Goal: Task Accomplishment & Management: Complete application form

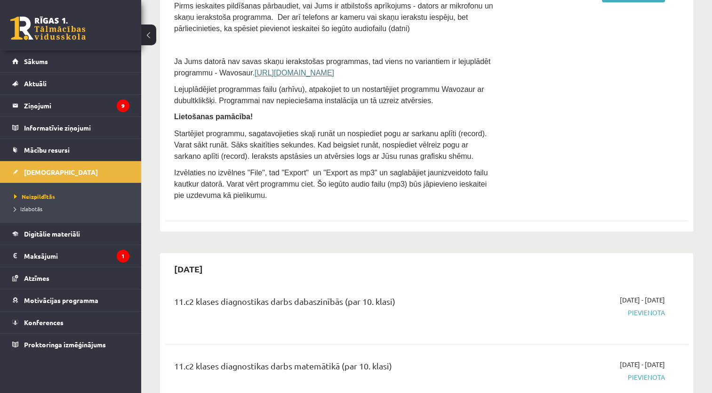
scroll to position [235, 0]
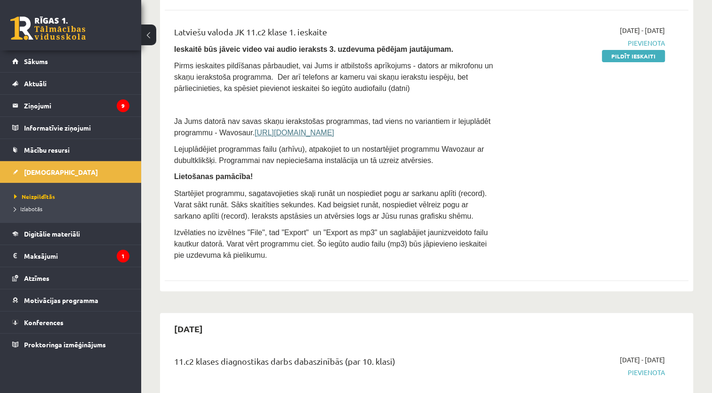
scroll to position [0, 0]
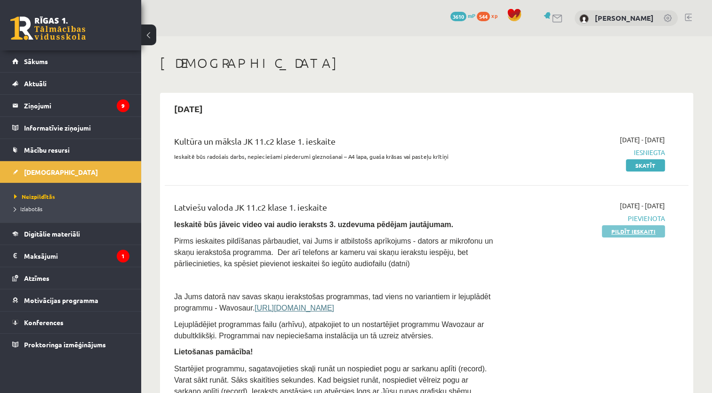
click at [627, 231] on link "Pildīt ieskaiti" at bounding box center [633, 231] width 63 height 12
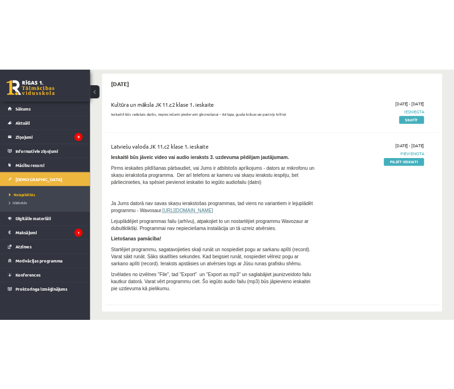
scroll to position [94, 0]
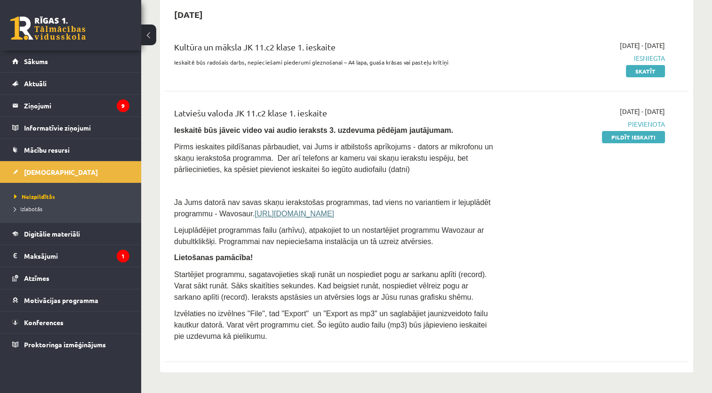
click at [186, 340] on div "Latviešu valoda JK 11.c2 klase 1. ieskaite Ieskaitē būs jāveic video vai audio …" at bounding box center [335, 226] width 337 height 240
click at [627, 138] on link "Pildīt ieskaiti" at bounding box center [633, 137] width 63 height 12
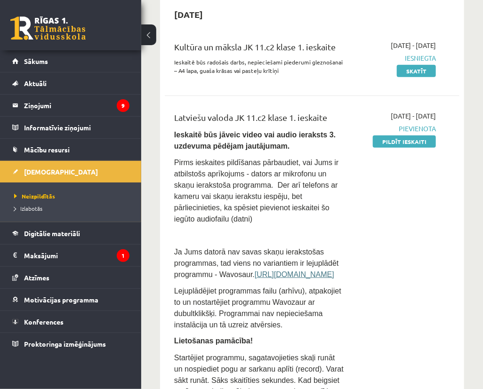
click at [317, 159] on span "Pirms ieskaites pildīšanas pārbaudiet, vai Jums ir atbilstošs aprīkojums - dato…" at bounding box center [256, 191] width 164 height 64
click at [445, 157] on div "Latviešu valoda JK 11.c2 klase 1. ieskaite Ieskaitē būs jāveic video vai audio …" at bounding box center [312, 298] width 276 height 375
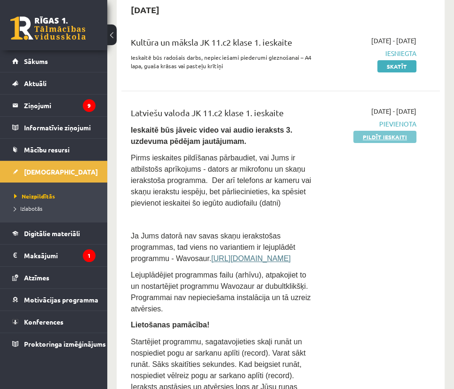
click at [396, 135] on link "Pildīt ieskaiti" at bounding box center [384, 137] width 63 height 12
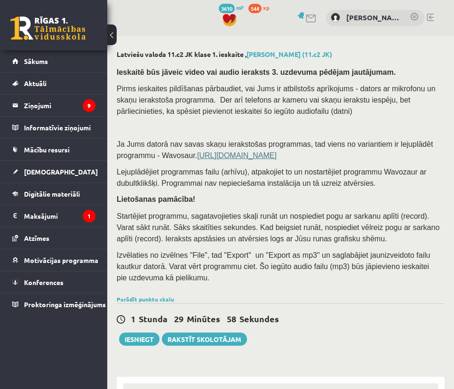
select select "**********"
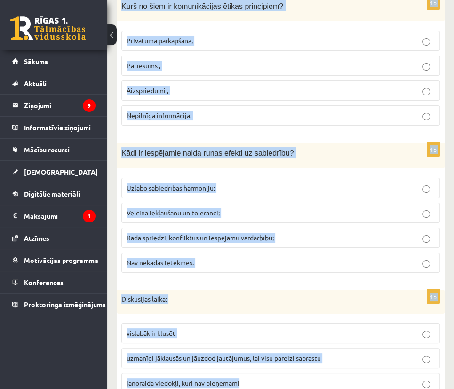
scroll to position [4503, 0]
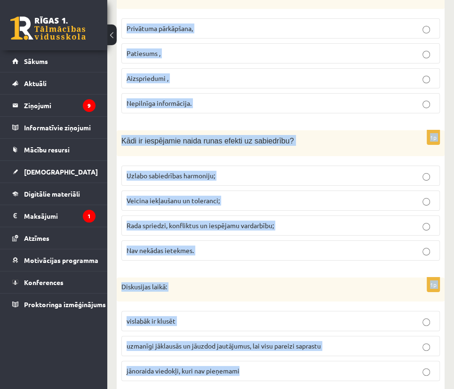
drag, startPoint x: 121, startPoint y: 168, endPoint x: 318, endPoint y: 351, distance: 268.7
copy form "Emocionāla valoda liecina, ka ziņa ir: Viltus Patiesa 1p Kā mediji var izmantot…"
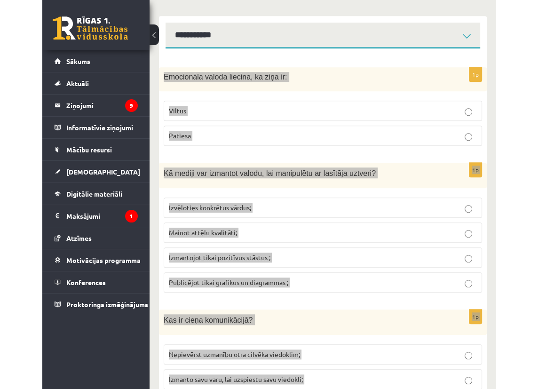
scroll to position [173, 0]
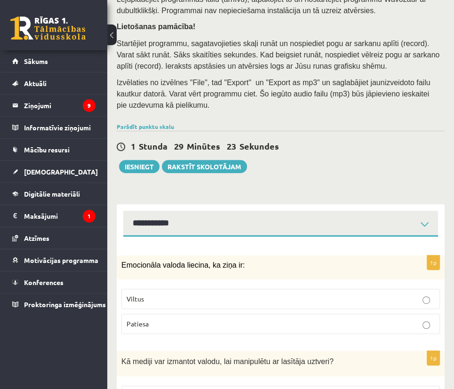
click at [390, 172] on div "1 Stunda 29 Minūtes 23 Sekundes Ieskaite saglabāta! Iesniegt Rakstīt skolotājam" at bounding box center [281, 152] width 328 height 42
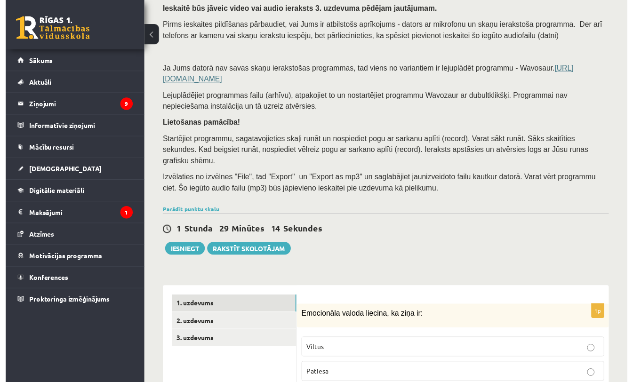
scroll to position [67, 0]
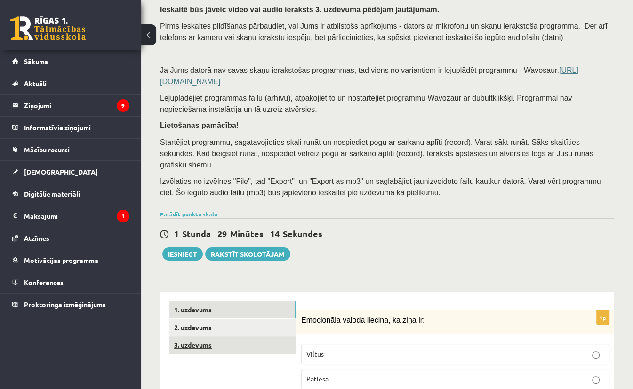
click at [263, 337] on link "3. uzdevums" at bounding box center [232, 345] width 127 height 17
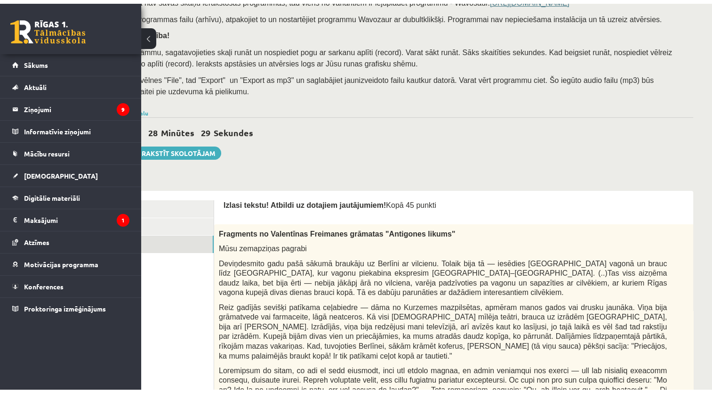
scroll to position [138, 0]
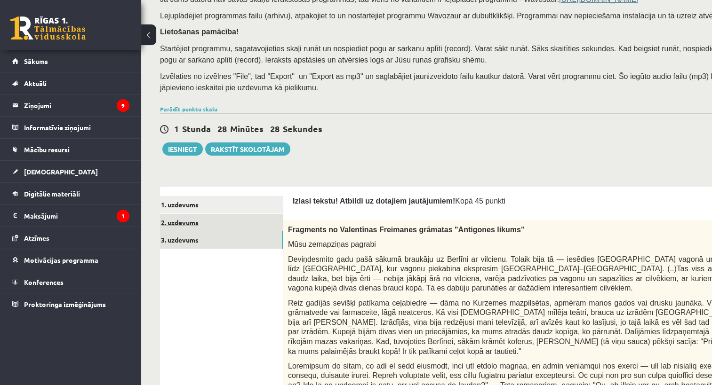
click at [228, 219] on link "2. uzdevums" at bounding box center [219, 222] width 127 height 17
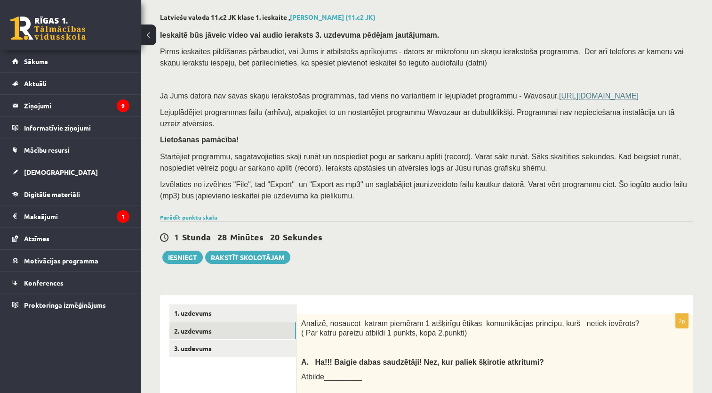
scroll to position [183, 0]
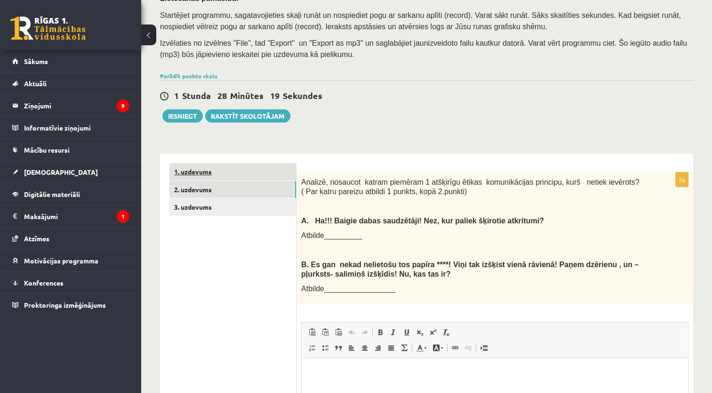
click at [209, 163] on link "1. uzdevums" at bounding box center [232, 171] width 127 height 17
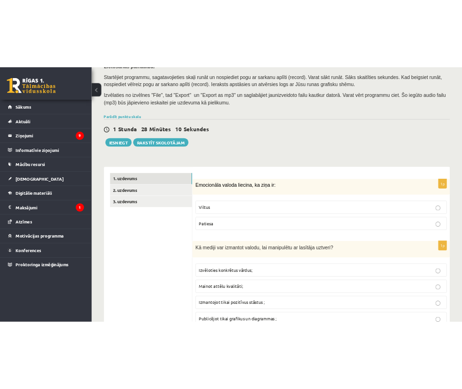
scroll to position [217, 0]
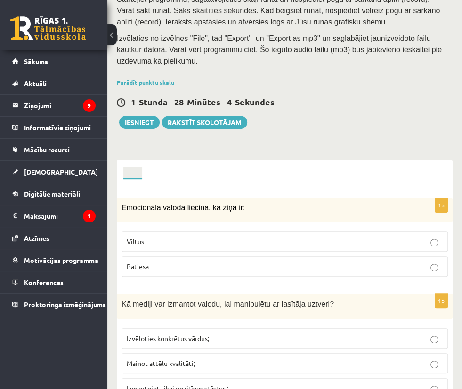
drag, startPoint x: 260, startPoint y: 249, endPoint x: 263, endPoint y: 245, distance: 5.1
click at [263, 246] on fieldset "Viltus Patiesa" at bounding box center [284, 253] width 326 height 53
drag, startPoint x: 263, startPoint y: 245, endPoint x: 268, endPoint y: 235, distance: 11.6
click at [268, 237] on p "Viltus" at bounding box center [285, 242] width 316 height 10
click at [240, 267] on p "Patiesa" at bounding box center [285, 267] width 316 height 10
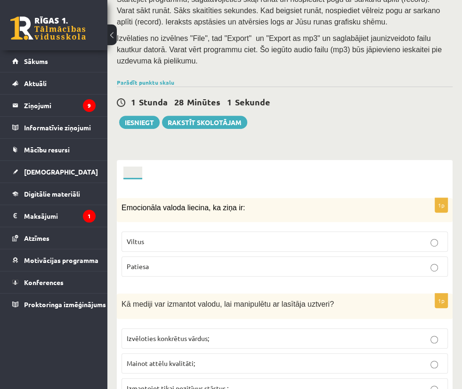
click at [367, 242] on p "Viltus" at bounding box center [285, 242] width 316 height 10
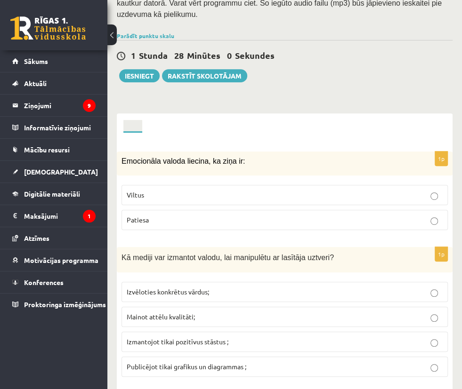
scroll to position [264, 0]
click at [209, 296] on span "Izvēloties konkrētus vārdus;" at bounding box center [168, 291] width 82 height 8
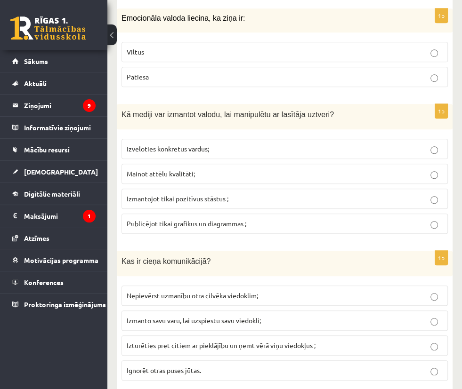
scroll to position [405, 0]
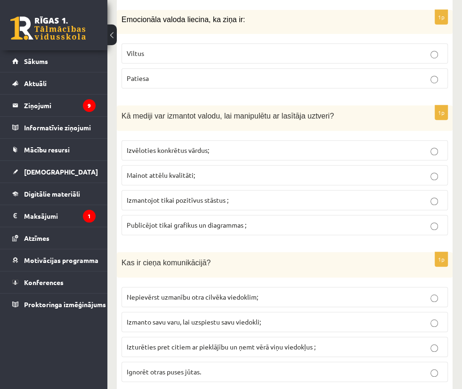
click at [265, 52] on p "Viltus" at bounding box center [285, 53] width 316 height 10
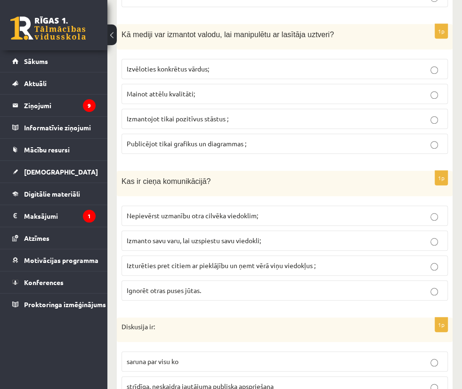
scroll to position [499, 0]
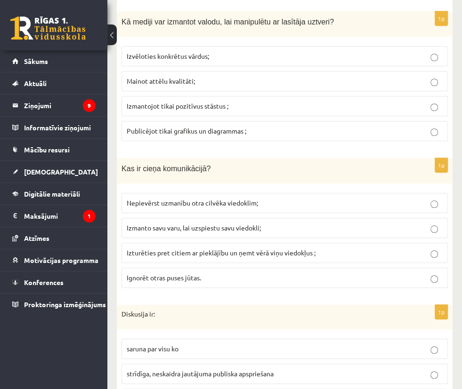
click at [315, 257] on span "Izturēties pret citiem ar pieklājību un ņemt vērā viņu viedokļus ;" at bounding box center [221, 252] width 189 height 8
drag, startPoint x: 270, startPoint y: 232, endPoint x: 192, endPoint y: 227, distance: 78.3
click at [0, 0] on ul "1. uzdevums 2. uzdevums 3. uzdevums" at bounding box center [0, 0] width 0 height 0
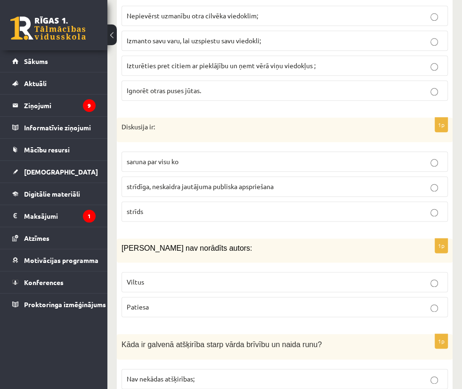
scroll to position [688, 0]
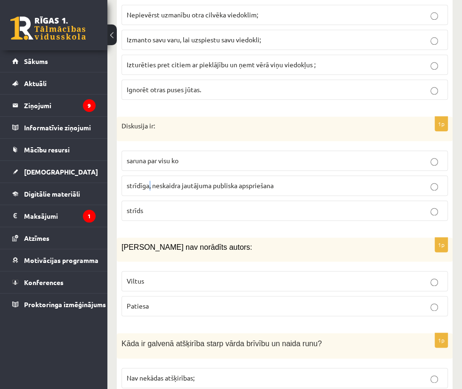
click at [241, 196] on label "strīdīga, neskaidra jautājuma publiska apspriešana" at bounding box center [284, 186] width 326 height 20
drag, startPoint x: 241, startPoint y: 198, endPoint x: 199, endPoint y: 201, distance: 42.5
click at [0, 0] on ul "1. uzdevums 2. uzdevums 3. uzdevums" at bounding box center [0, 0] width 0 height 0
click at [235, 195] on label "strīdīga, neskaidra jautājuma publiska apspriešana" at bounding box center [284, 186] width 326 height 20
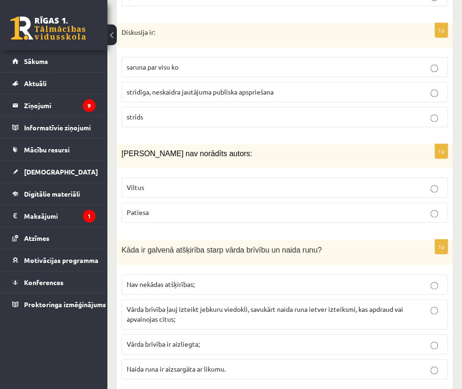
scroll to position [782, 0]
click at [258, 189] on p "Viltus" at bounding box center [285, 187] width 316 height 10
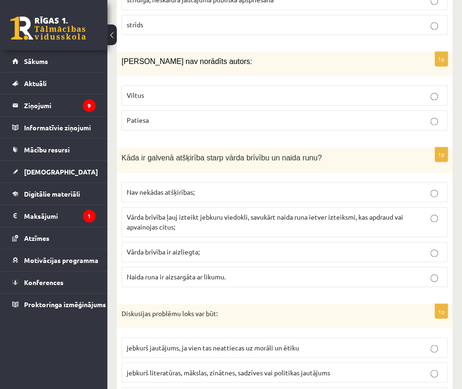
scroll to position [876, 0]
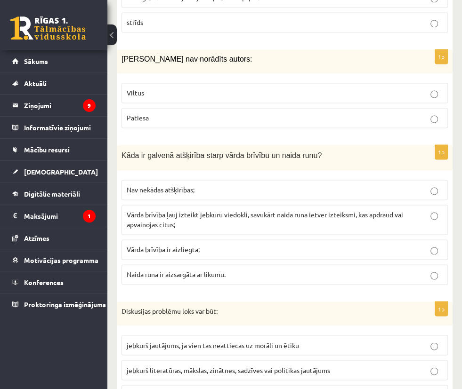
click at [264, 229] on span "Vārda brīvība ļauj izteikt jebkuru viedokli, savukārt naida runa ietver izteiks…" at bounding box center [265, 219] width 276 height 18
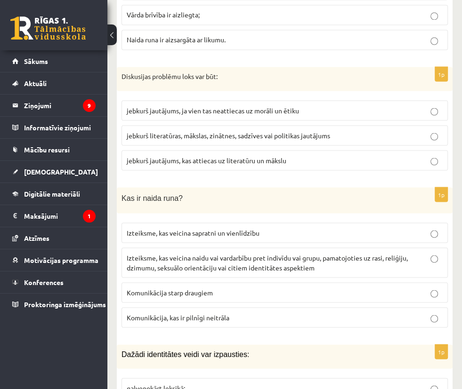
scroll to position [1111, 0]
click at [296, 114] on span "jebkurš jautājums, ja vien tas neattiecas uz morāli un ētiku" at bounding box center [213, 109] width 172 height 8
click at [296, 140] on p "jebkurš literatūras, mākslas, zinātnes, sadzīves vai politikas jautājums" at bounding box center [285, 135] width 316 height 10
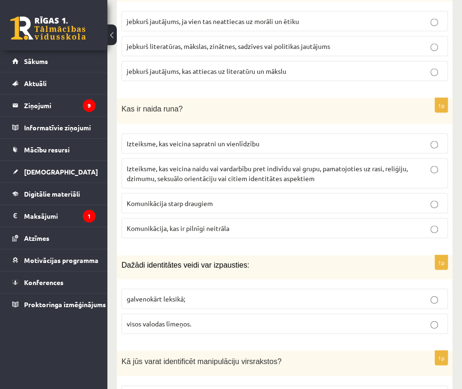
scroll to position [1205, 0]
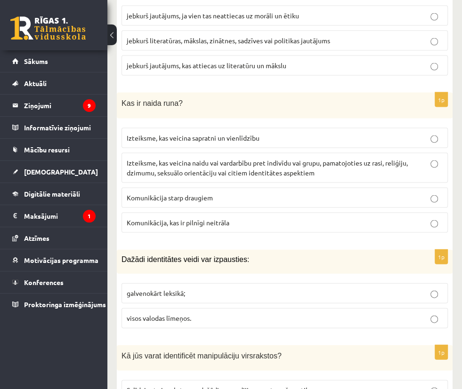
drag, startPoint x: 314, startPoint y: 200, endPoint x: 319, endPoint y: 198, distance: 5.1
click at [318, 178] on p "Izteiksme, kas veicina naidu vai vardarbību pret indivīdu vai grupu, pamatojoti…" at bounding box center [285, 168] width 316 height 20
drag, startPoint x: 319, startPoint y: 198, endPoint x: 247, endPoint y: 202, distance: 72.2
click at [247, 177] on span "Izteiksme, kas veicina naidu vai vardarbību pret indivīdu vai grupu, pamatojoti…" at bounding box center [267, 168] width 281 height 18
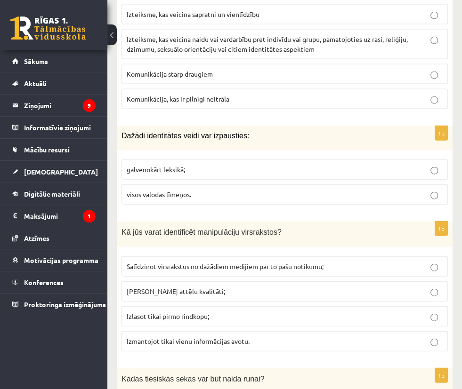
scroll to position [1346, 0]
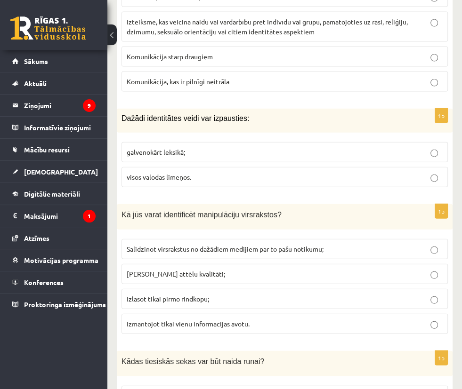
click at [275, 182] on p "visos valodas līmeņos." at bounding box center [285, 177] width 316 height 10
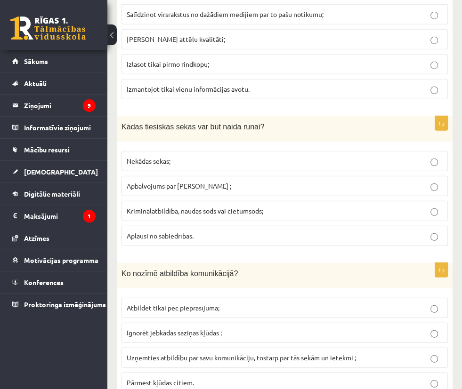
scroll to position [1582, 0]
click at [263, 18] on span "Salīdzinot virsrakstus no dažādiem medijiem par to pašu notikumu;" at bounding box center [225, 13] width 197 height 8
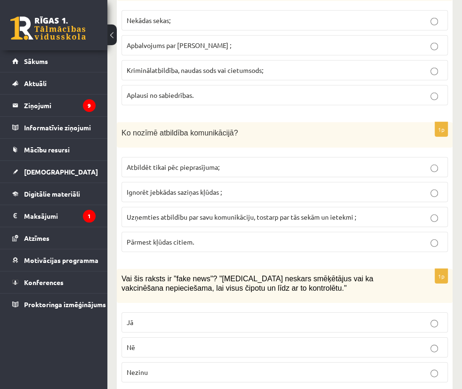
scroll to position [1723, 0]
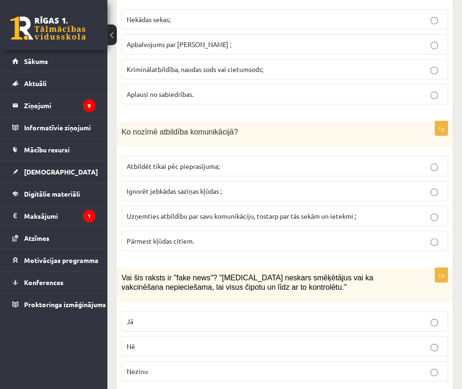
click at [263, 73] on span "Kriminālatbildība, naudas sods vai cietumsods;" at bounding box center [195, 69] width 136 height 8
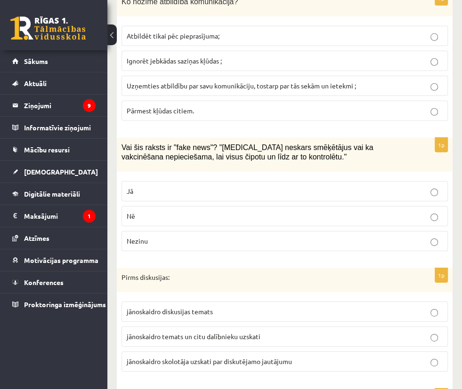
scroll to position [1864, 0]
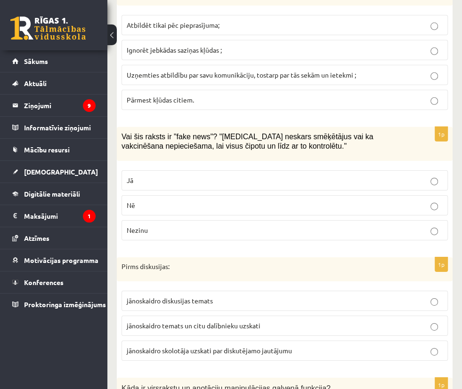
click at [307, 80] on p "Uzņemties atbildību par savu komunikāciju, tostarp par tās sekām un ietekmi ;" at bounding box center [285, 75] width 316 height 10
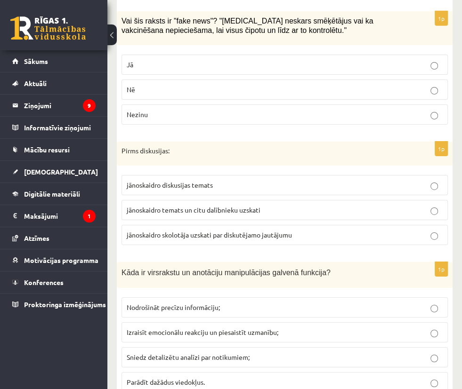
scroll to position [2005, 0]
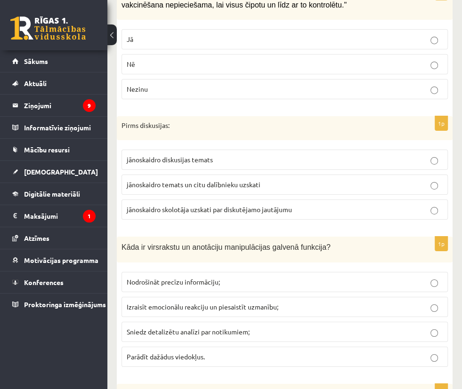
click at [308, 49] on label "Jā" at bounding box center [284, 39] width 326 height 20
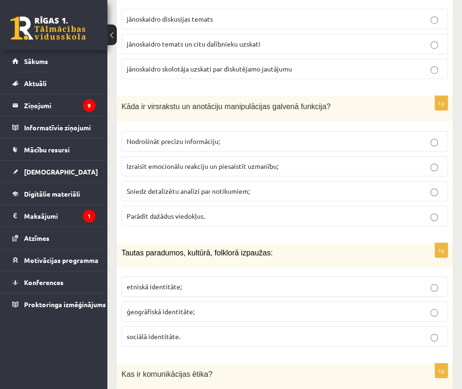
scroll to position [2147, 0]
click at [260, 48] on span "jānoskaidro temats un citu dalībnieku uzskati" at bounding box center [194, 43] width 134 height 8
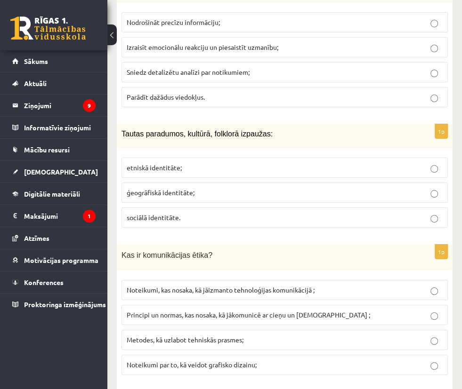
scroll to position [2288, 0]
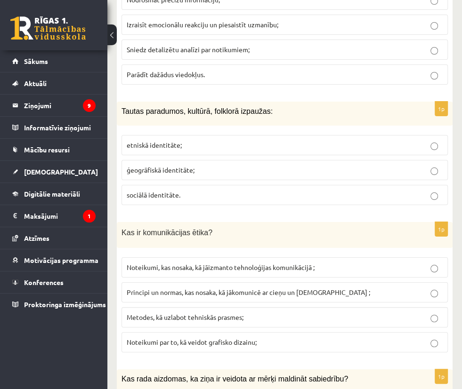
click at [278, 29] on span "Izraisīt emocionālu reakciju un piesaistīt uzmanību;" at bounding box center [203, 24] width 152 height 8
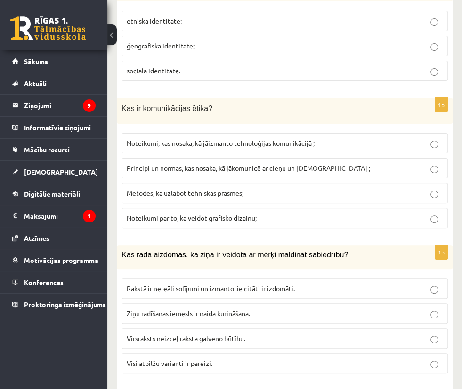
scroll to position [2429, 0]
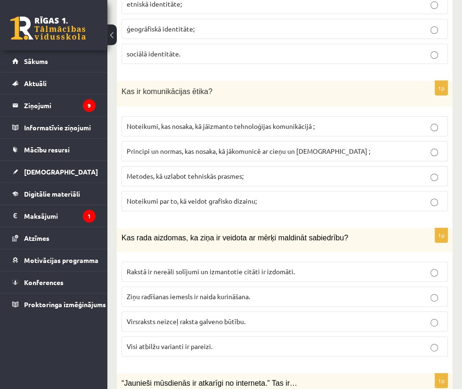
click at [296, 9] on p "etniskā identitāte;" at bounding box center [285, 4] width 316 height 10
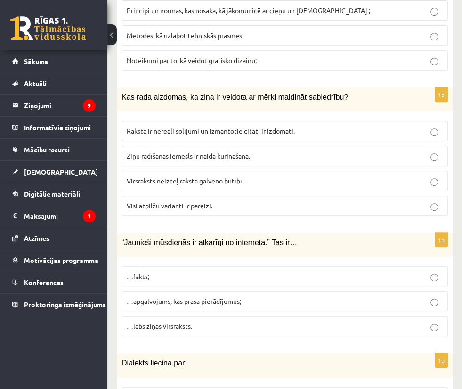
scroll to position [2570, 0]
click at [274, 15] on p "Principi un normas, kas nosaka, kā jākomunicē ar cieņu un godīgumu ;" at bounding box center [285, 10] width 316 height 10
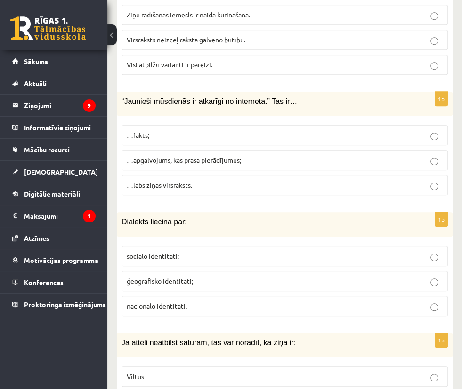
scroll to position [2711, 0]
click at [264, 74] on label "Visi atbilžu varianti ir pareizi." at bounding box center [284, 64] width 326 height 20
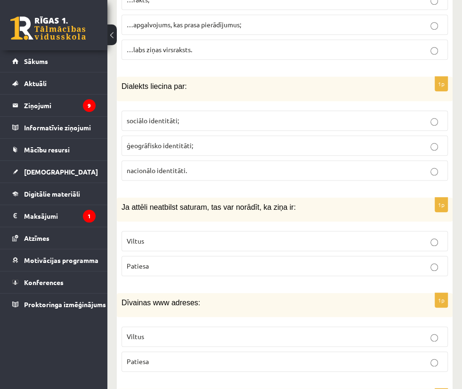
scroll to position [2853, 0]
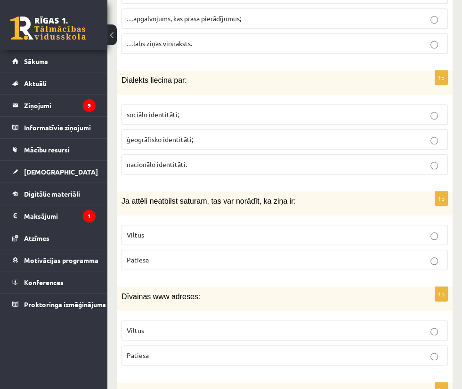
click at [241, 23] on span "…apgalvojums, kas prasa pierādījumus;" at bounding box center [184, 18] width 114 height 8
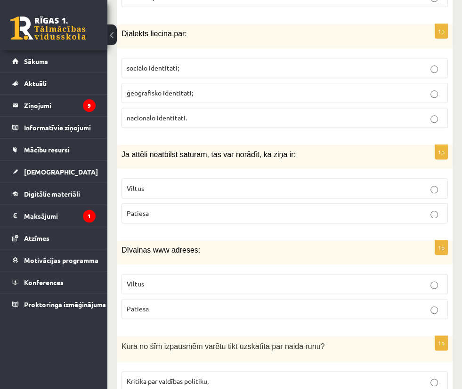
scroll to position [2900, 0]
click at [193, 96] on span "ģeogrāfisko identitāti;" at bounding box center [160, 92] width 66 height 8
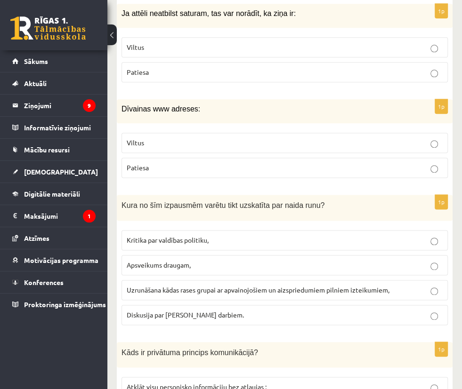
scroll to position [3041, 0]
click at [270, 52] on p "Viltus" at bounding box center [285, 47] width 316 height 10
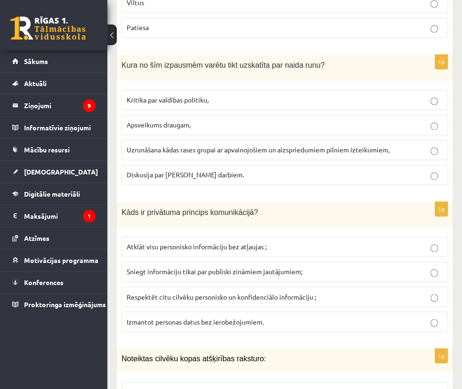
scroll to position [3182, 0]
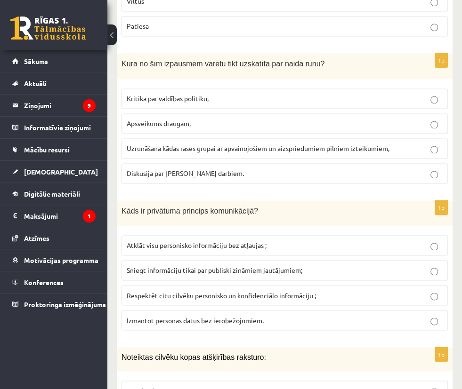
click at [260, 6] on p "Viltus" at bounding box center [285, 1] width 316 height 10
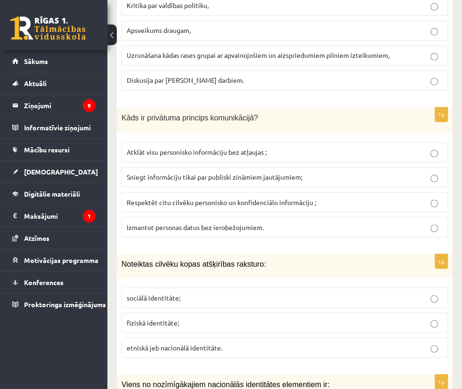
scroll to position [3276, 0]
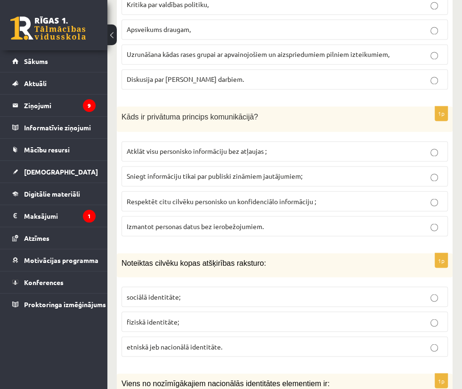
click at [279, 58] on span "Uzrunāšana kādas rases grupai ar apvainojošiem un aizspriedumiem pilniem izteik…" at bounding box center [258, 54] width 263 height 8
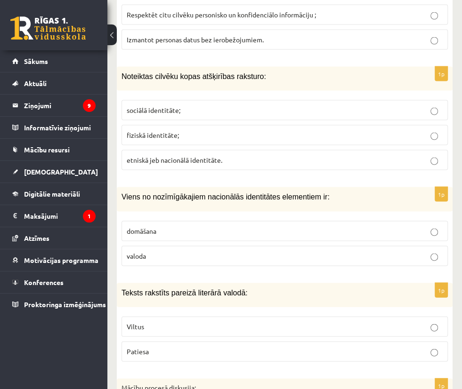
scroll to position [3464, 0]
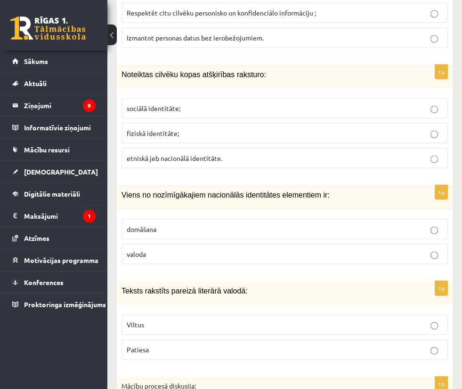
click at [255, 17] on span "Respektēt citu cilvēku personisko un konfidenciālo informāciju ;" at bounding box center [221, 12] width 189 height 8
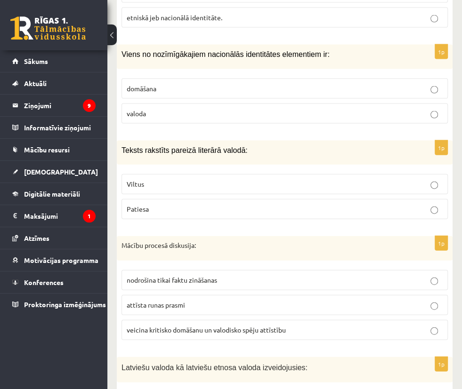
scroll to position [3606, 0]
click at [222, 21] on span "etniskā jeb nacionālā identitāte." at bounding box center [175, 17] width 96 height 8
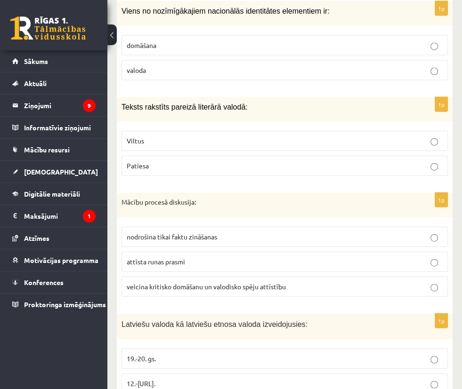
scroll to position [3653, 0]
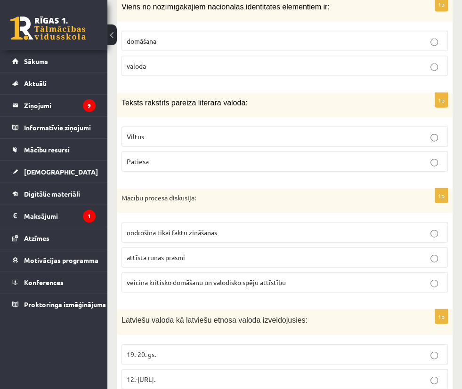
click at [380, 76] on label "valoda" at bounding box center [284, 66] width 326 height 20
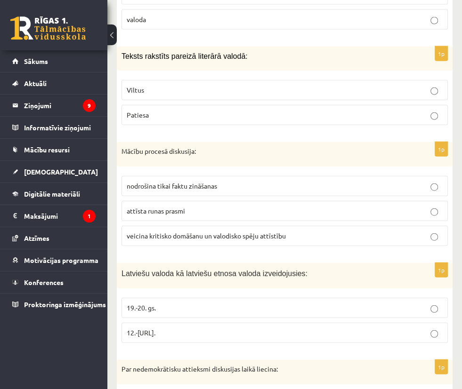
scroll to position [3700, 0]
click at [296, 120] on p "Patiesa" at bounding box center [285, 115] width 316 height 10
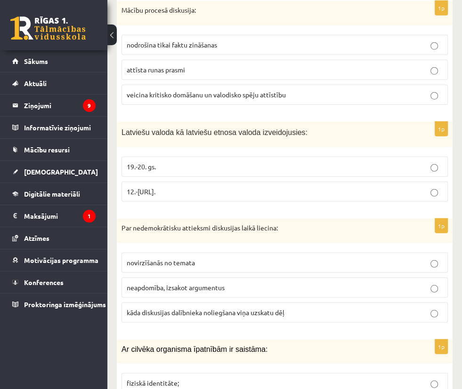
scroll to position [3841, 0]
click at [357, 196] on p "12.-16.gs." at bounding box center [285, 191] width 316 height 10
click at [286, 98] on span "veicina kritisko domāšanu un valodisko spēju attīstību" at bounding box center [206, 94] width 159 height 8
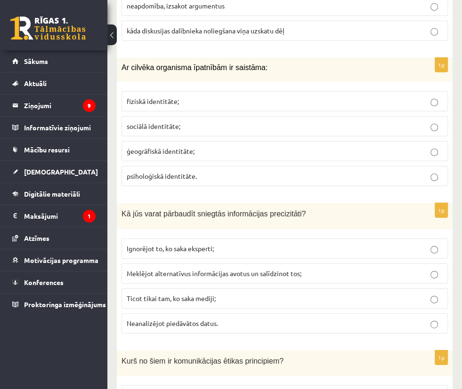
scroll to position [4123, 0]
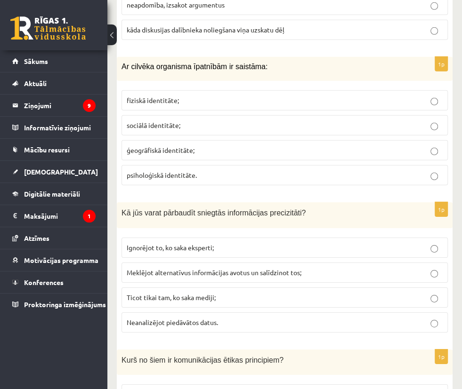
click at [284, 34] on span "kāda diskusijas dalībnieka noliegšana viņa uzskatu dēļ" at bounding box center [206, 29] width 158 height 8
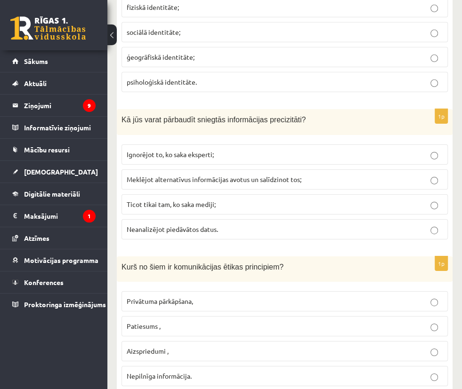
scroll to position [4217, 0]
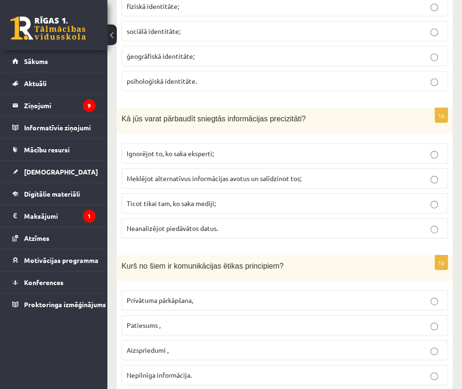
click at [179, 10] on span "fiziskā identitāte;" at bounding box center [153, 6] width 52 height 8
click at [292, 184] on p "Meklējot alternatīvus informācijas avotus un salīdzinot tos;" at bounding box center [285, 179] width 316 height 10
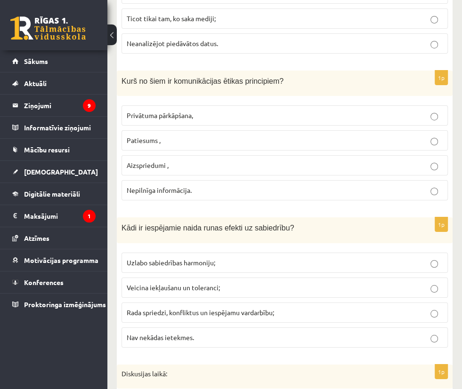
scroll to position [4406, 0]
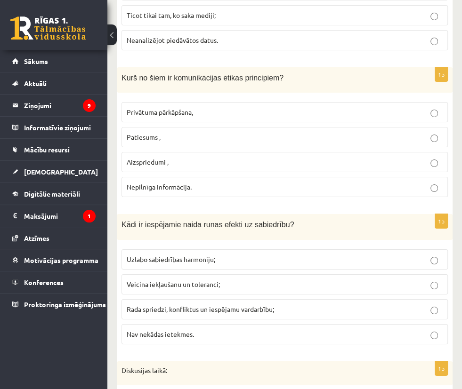
click at [160, 141] on span "Patiesums ," at bounding box center [144, 137] width 34 height 8
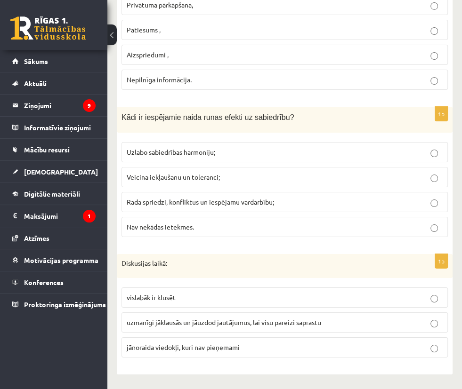
scroll to position [4547, 0]
click at [260, 212] on label "Rada spriedzi, konfliktus un iespējamu vardarbību;" at bounding box center [284, 202] width 326 height 20
click at [289, 318] on p "uzmanīgi jāklausās un jāuzdod jautājumus, lai visu pareizi saprastu" at bounding box center [285, 323] width 316 height 10
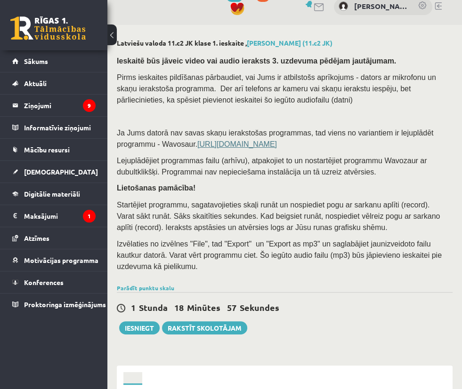
scroll to position [0, 0]
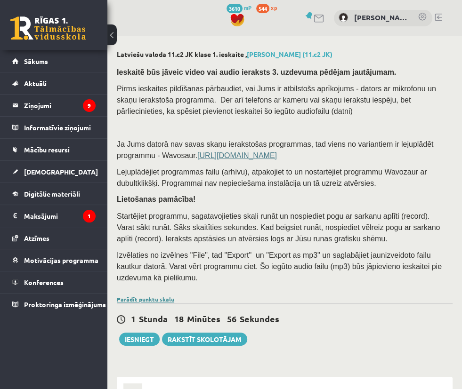
click at [174, 303] on link "Parādīt punktu skalu" at bounding box center [145, 300] width 57 height 8
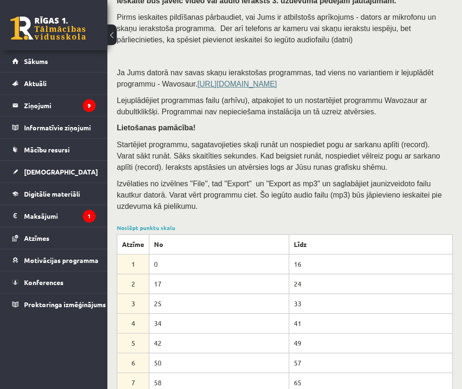
scroll to position [235, 0]
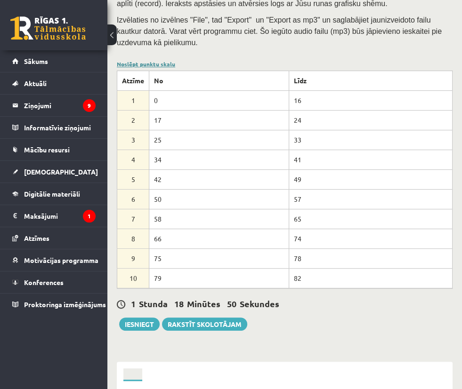
click at [175, 68] on link "Noslēpt punktu skalu" at bounding box center [146, 64] width 58 height 8
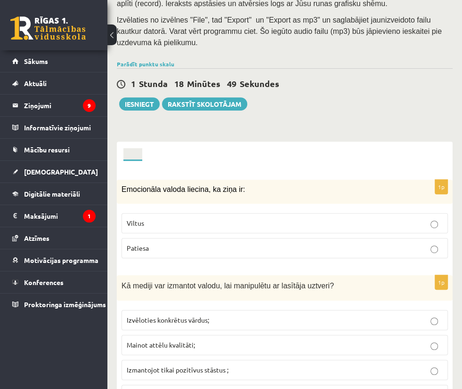
click at [0, 0] on link "2. uzdevums" at bounding box center [0, 0] width 0 height 0
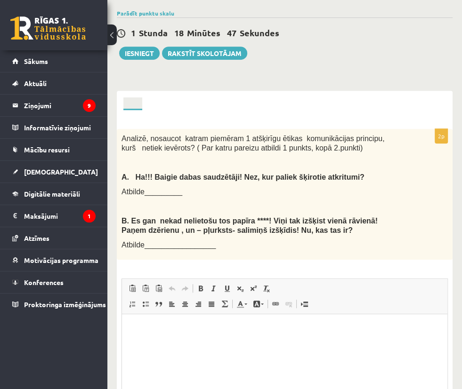
scroll to position [377, 0]
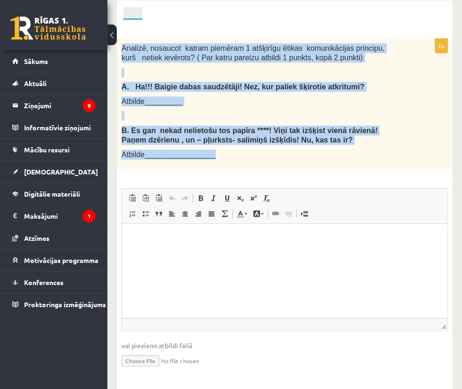
drag, startPoint x: 213, startPoint y: 42, endPoint x: 355, endPoint y: 179, distance: 197.7
click at [355, 169] on div "Analizē, nosaucot katram piemēram 1 atšķirīgu ētikas komunikācijas principu, ku…" at bounding box center [285, 104] width 336 height 131
copy div "Analizē, nosaucot katram piemēram 1 atšķirīgu ētikas komunikācijas principu, ku…"
click at [272, 120] on p at bounding box center [260, 115] width 279 height 9
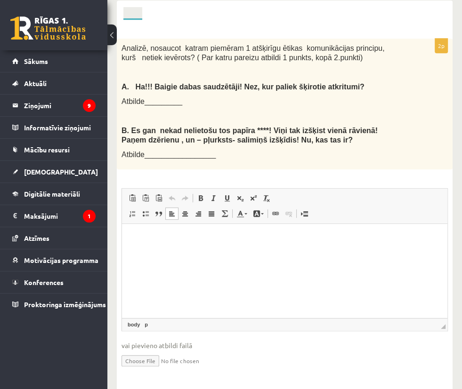
click at [281, 252] on html at bounding box center [284, 238] width 325 height 29
click at [225, 237] on p "**********" at bounding box center [233, 238] width 205 height 10
click at [422, 224] on span "Editor toolbars Paste Keyboard shortcut Ctrl+V Paste as plain text Keyboard sho…" at bounding box center [284, 206] width 325 height 35
click at [277, 238] on p "**********" at bounding box center [233, 238] width 205 height 10
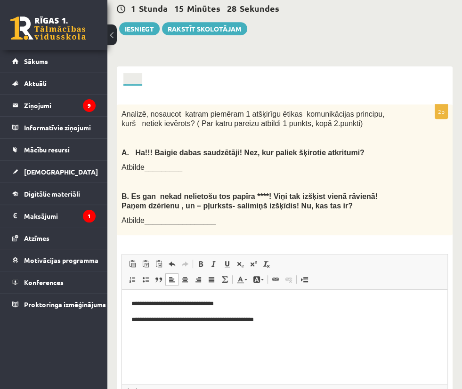
scroll to position [189, 0]
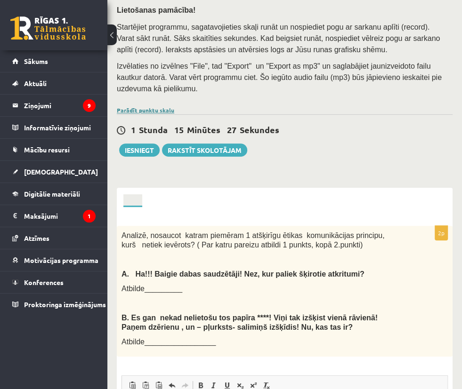
click at [174, 114] on link "Parādīt punktu skalu" at bounding box center [145, 110] width 57 height 8
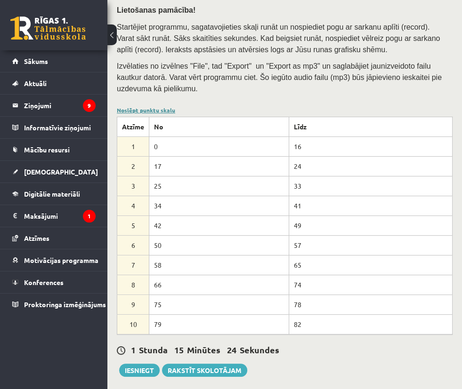
click at [175, 114] on link "Noslēpt punktu skalu" at bounding box center [146, 110] width 58 height 8
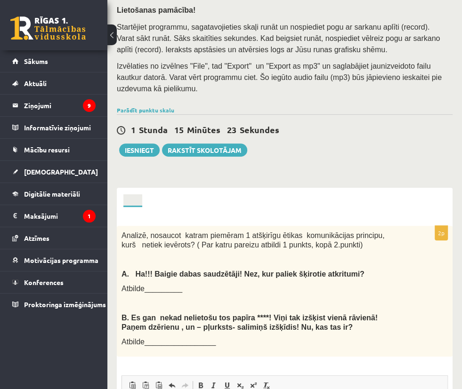
click at [0, 0] on link "1. uzdevums" at bounding box center [0, 0] width 0 height 0
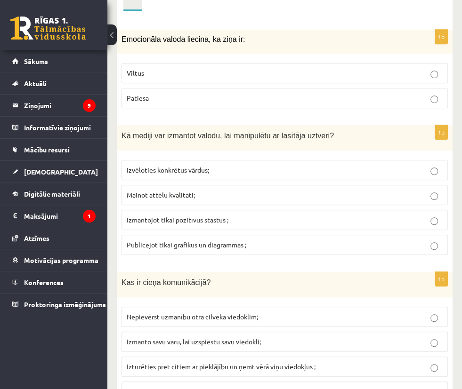
scroll to position [298, 0]
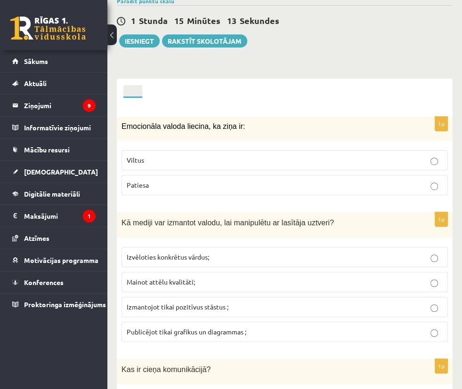
click at [0, 0] on link "2. uzdevums" at bounding box center [0, 0] width 0 height 0
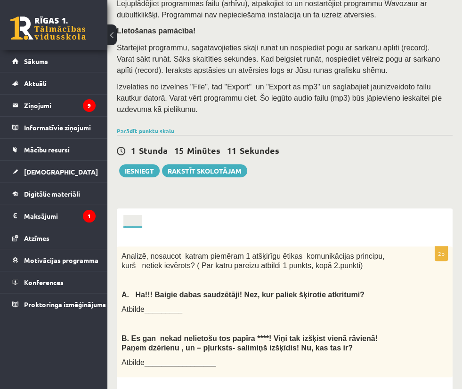
scroll to position [142, 0]
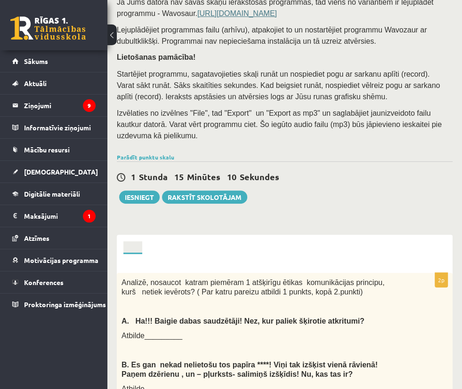
click at [0, 0] on link "3. uzdevums" at bounding box center [0, 0] width 0 height 0
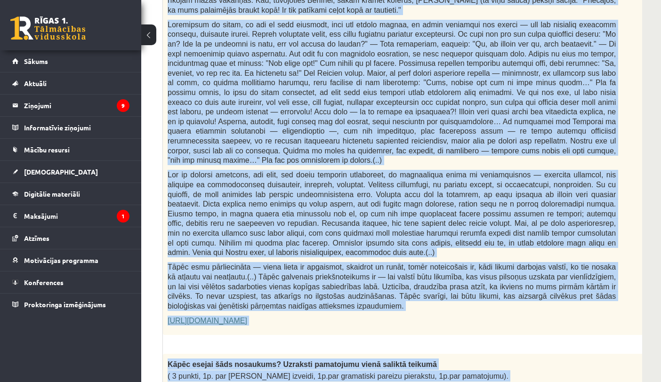
scroll to position [502, 120]
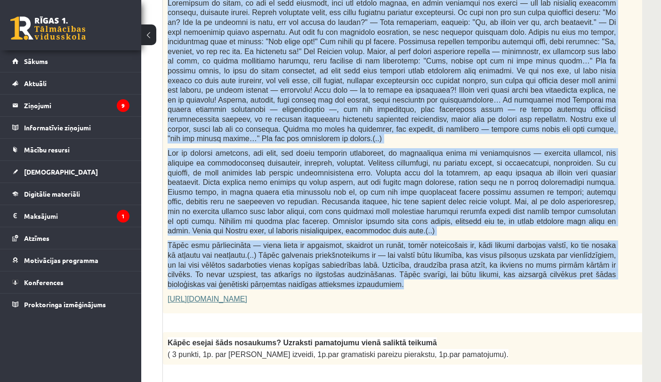
drag, startPoint x: 168, startPoint y: 158, endPoint x: 388, endPoint y: 265, distance: 245.6
click at [388, 265] on div "Fragments no Valentīnas Freimanes grāmatas "Antigones likums" Mūsu zemapziņas p…" at bounding box center [415, 85] width 505 height 457
copy div "Fragments no Valentīnas Freimanes grāmatas "Antigones likums" Mūsu zemapziņas p…"
click at [454, 128] on p at bounding box center [392, 70] width 448 height 145
click at [449, 118] on span at bounding box center [392, 71] width 448 height 144
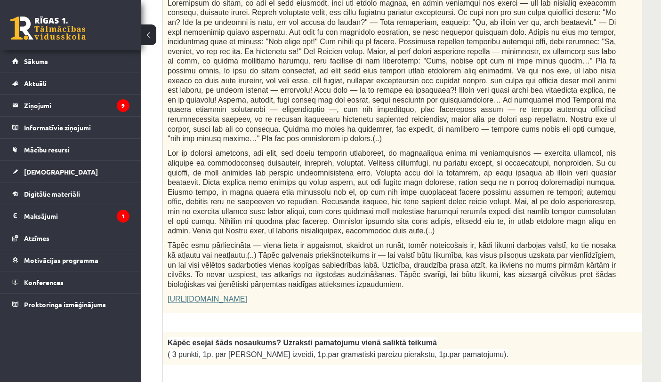
click at [275, 153] on span at bounding box center [392, 192] width 448 height 86
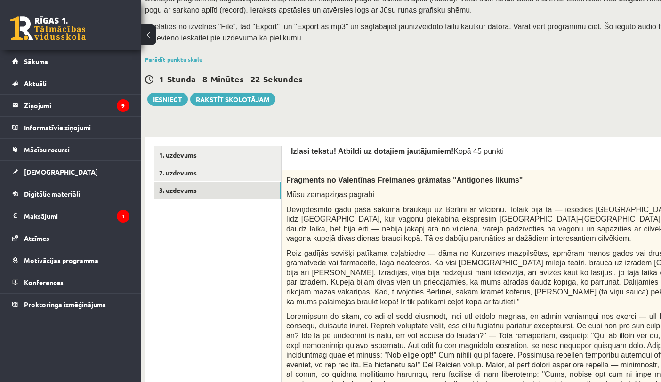
scroll to position [188, 0]
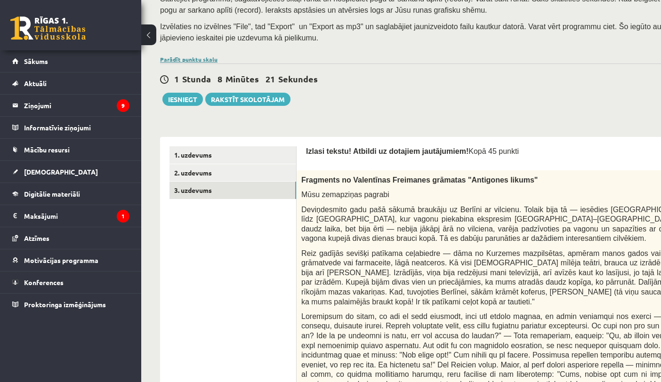
click at [203, 59] on link "Parādīt punktu skalu" at bounding box center [188, 60] width 57 height 8
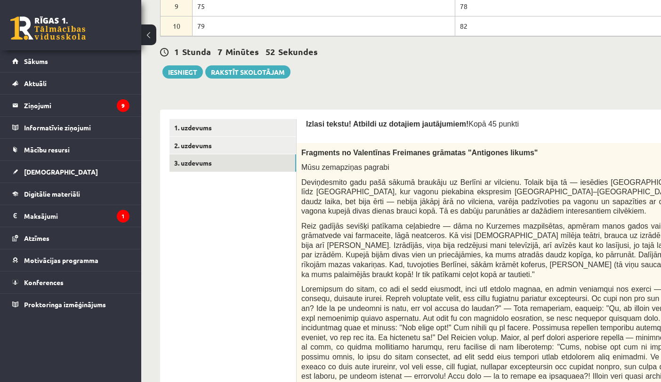
scroll to position [518, 0]
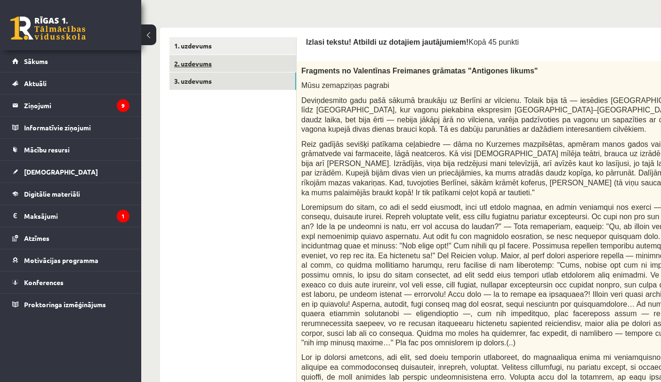
click at [193, 64] on link "2. uzdevums" at bounding box center [232, 63] width 127 height 17
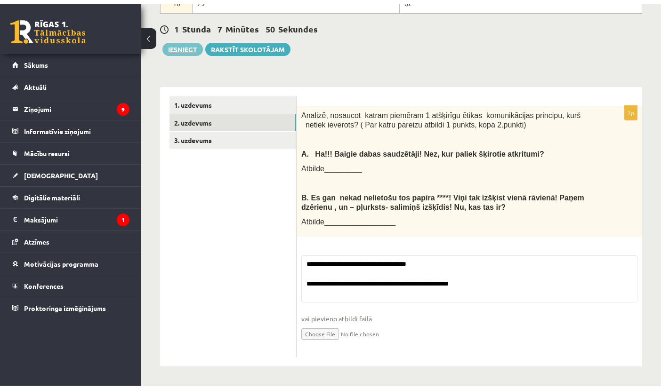
scroll to position [476, 0]
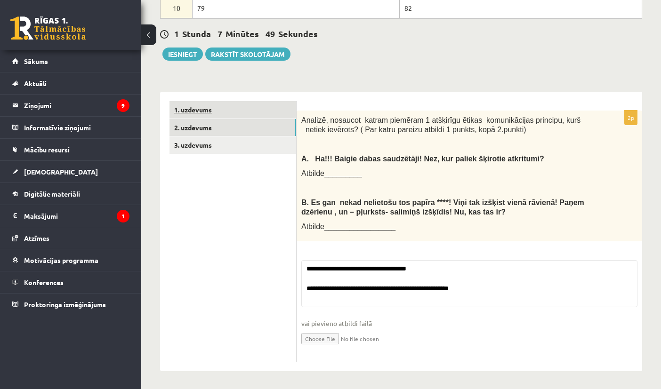
click at [204, 110] on link "1. uzdevums" at bounding box center [232, 109] width 127 height 17
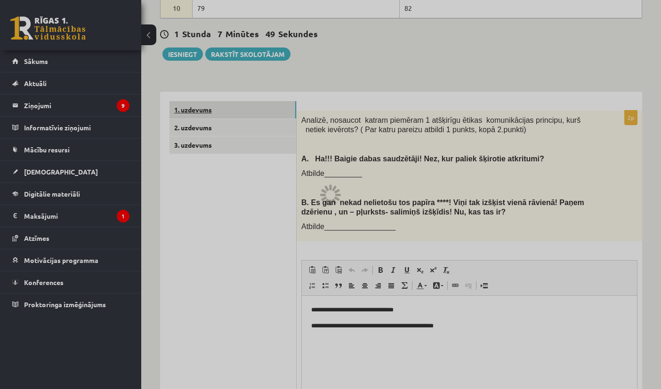
scroll to position [0, 0]
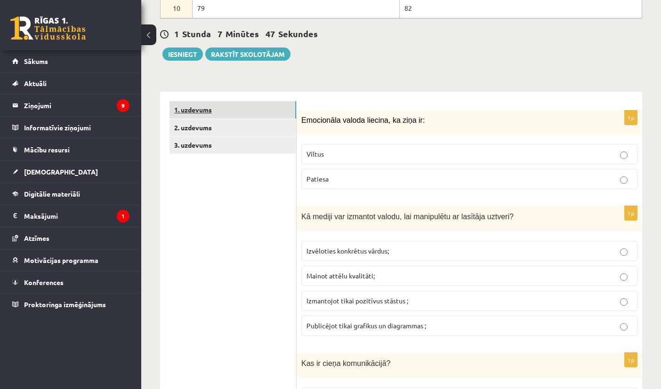
click at [213, 108] on link "1. uzdevums" at bounding box center [232, 109] width 127 height 17
click at [208, 127] on link "2. uzdevums" at bounding box center [232, 127] width 127 height 17
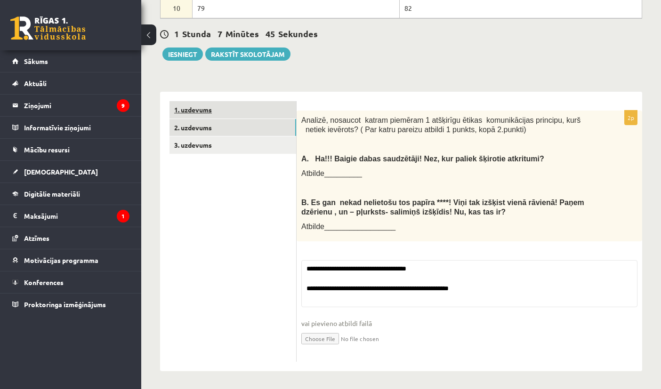
click at [210, 106] on link "1. uzdevums" at bounding box center [232, 109] width 127 height 17
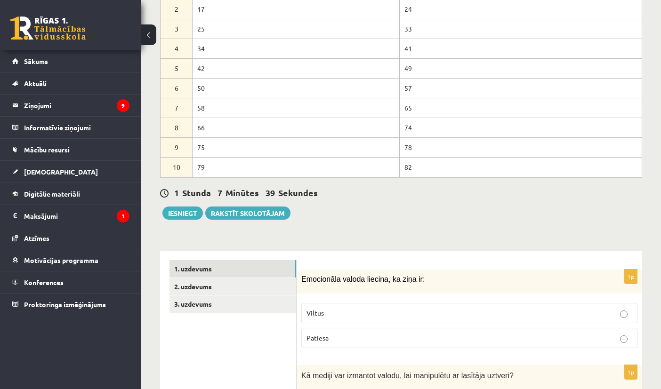
scroll to position [518, 0]
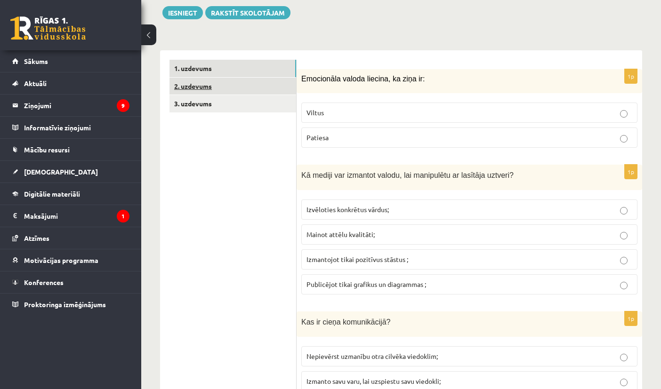
click at [204, 79] on link "2. uzdevums" at bounding box center [232, 86] width 127 height 17
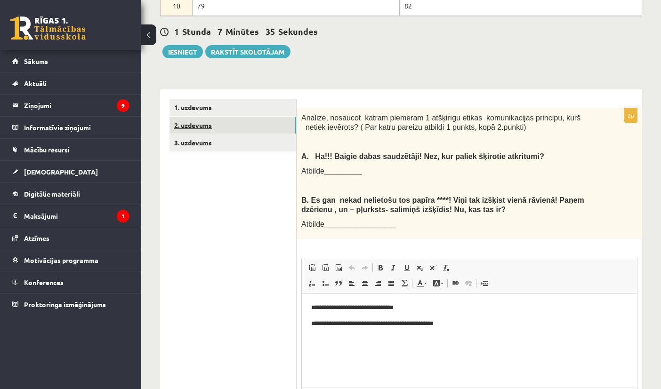
scroll to position [475, 0]
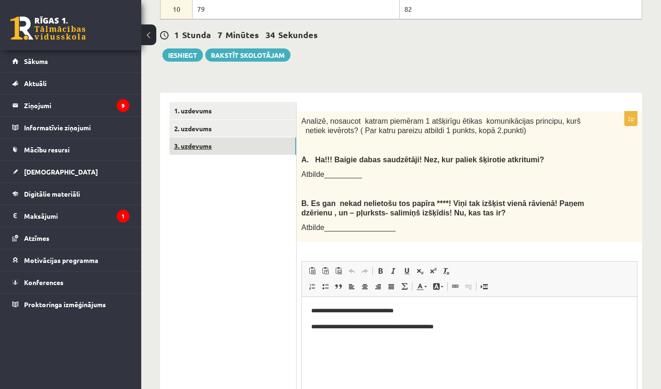
click at [226, 141] on link "3. uzdevums" at bounding box center [232, 145] width 127 height 17
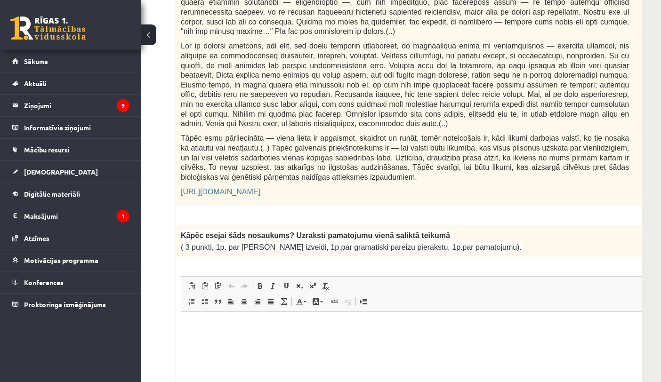
scroll to position [1065, 120]
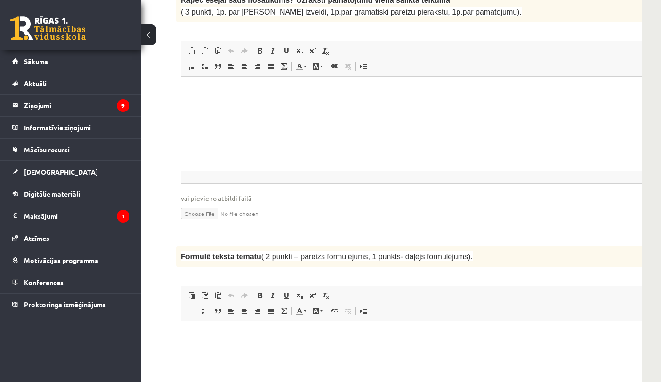
click at [313, 253] on span "( 2 punkti – pareizs formulējums, 1 punkts- daļējs formulējums)." at bounding box center [366, 257] width 211 height 8
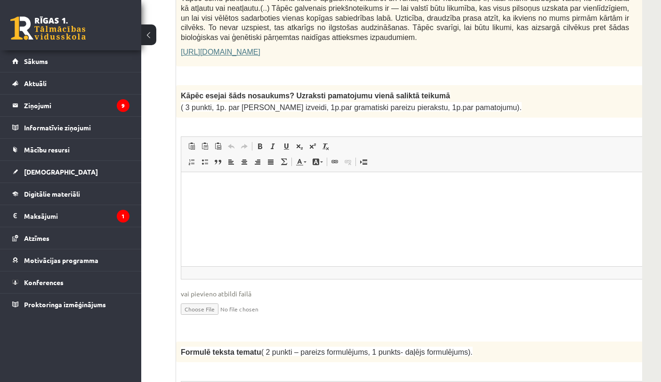
scroll to position [970, 120]
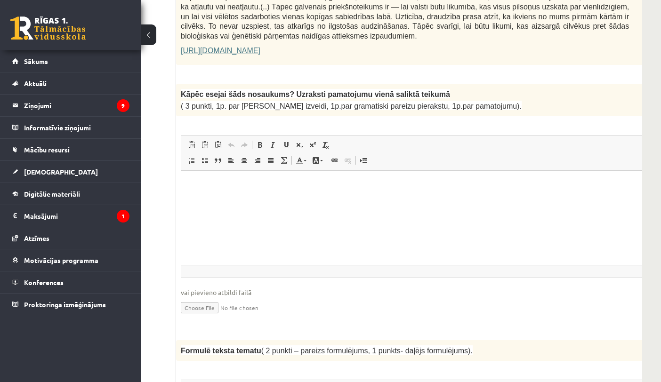
click at [337, 200] on html at bounding box center [428, 185] width 494 height 29
click at [385, 200] on html at bounding box center [428, 185] width 494 height 29
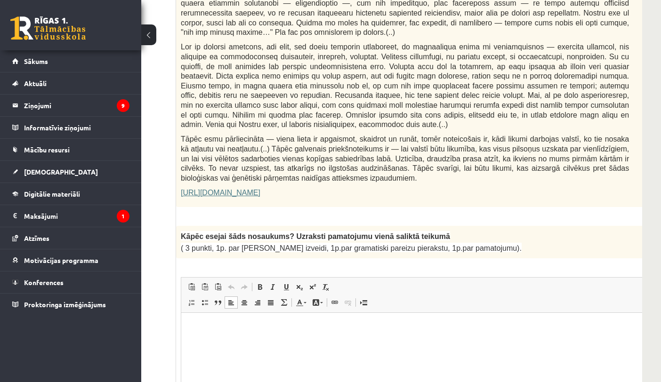
scroll to position [782, 120]
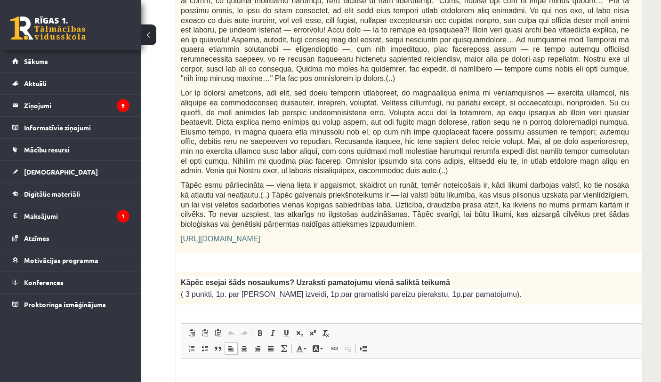
drag, startPoint x: 179, startPoint y: 257, endPoint x: 497, endPoint y: 273, distance: 318.6
click at [454, 273] on div "Kāpēc esejai šāds nosaukums? Uzraksti pamatojumu vienā saliktā teikumā ( 3 punk…" at bounding box center [428, 288] width 505 height 32
copy div "Kāpēc esejai šāds nosaukums? Uzraksti pamatojumu vienā saliktā teikumā ( 3 punk…"
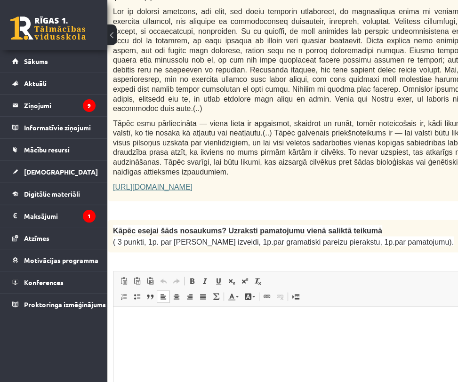
scroll to position [974, 0]
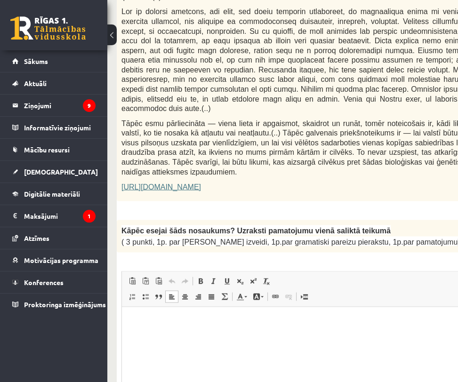
click at [178, 330] on html at bounding box center [336, 320] width 429 height 29
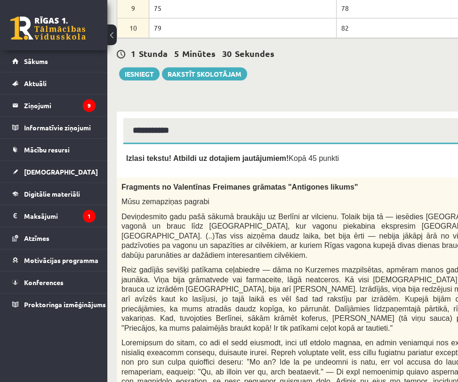
scroll to position [463, 0]
drag, startPoint x: 121, startPoint y: 171, endPoint x: 268, endPoint y: 171, distance: 147.3
click at [268, 183] on span "Fragments no Valentīnas Freimanes grāmatas "Antigones likums"" at bounding box center [239, 187] width 236 height 8
drag, startPoint x: 268, startPoint y: 171, endPoint x: 256, endPoint y: 185, distance: 19.0
click at [256, 197] on p "Mūsu zemapziņas pagrabi" at bounding box center [312, 202] width 383 height 10
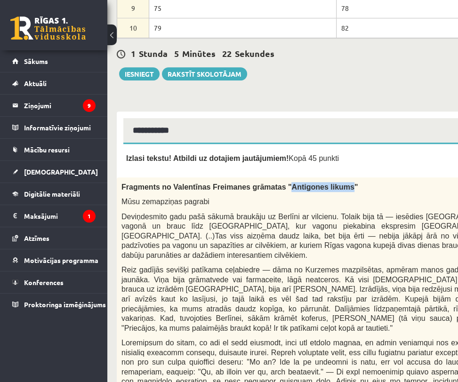
drag, startPoint x: 267, startPoint y: 173, endPoint x: 321, endPoint y: 169, distance: 53.8
click at [321, 183] on span "Fragments no Valentīnas Freimanes grāmatas "Antigones likums"" at bounding box center [239, 187] width 236 height 8
copy span "Antigones likums"
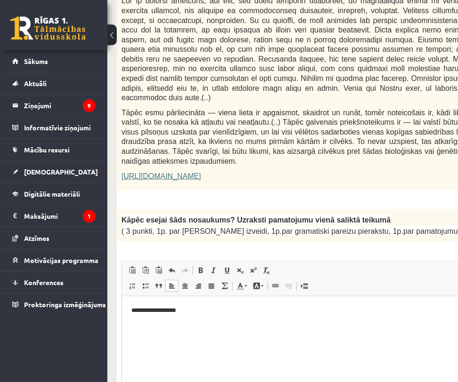
scroll to position [984, 0]
drag, startPoint x: 181, startPoint y: 323, endPoint x: 205, endPoint y: 318, distance: 24.1
click at [205, 318] on html "**********" at bounding box center [336, 310] width 429 height 29
click at [194, 313] on p "**********" at bounding box center [336, 310] width 410 height 10
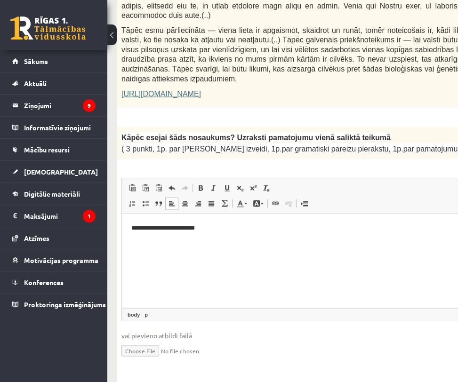
scroll to position [1050, 0]
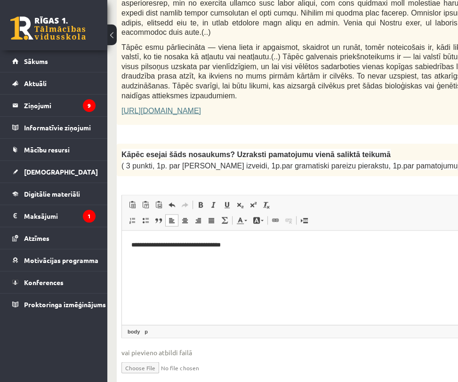
click at [238, 243] on p "**********" at bounding box center [336, 245] width 410 height 10
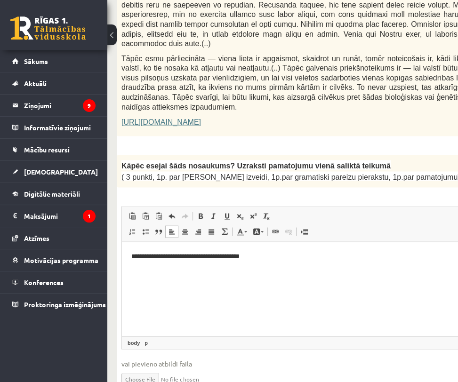
scroll to position [1041, 0]
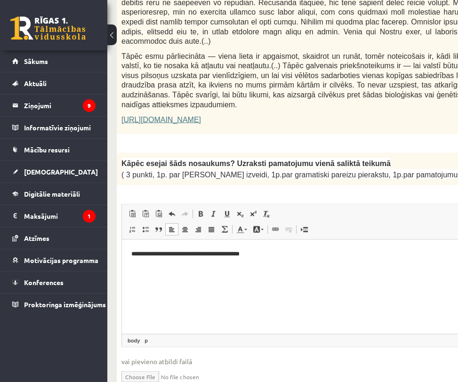
click at [284, 252] on p "**********" at bounding box center [336, 253] width 410 height 10
click at [209, 274] on html "**********" at bounding box center [336, 258] width 429 height 39
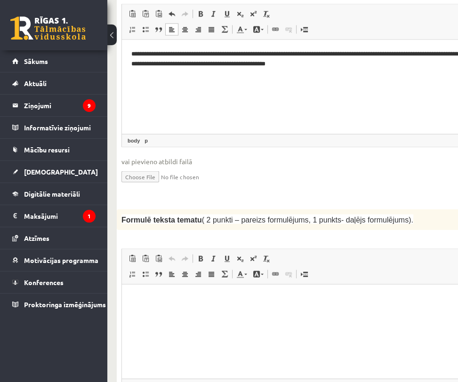
scroll to position [1241, 0]
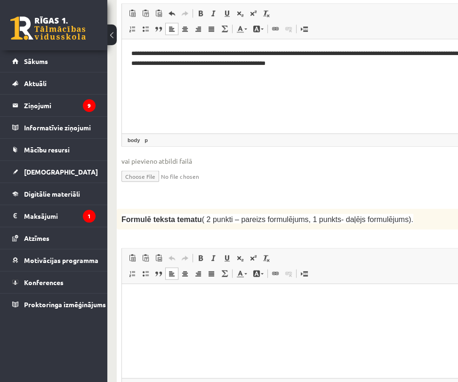
click at [211, 313] on html at bounding box center [336, 298] width 429 height 29
drag, startPoint x: 120, startPoint y: 133, endPoint x: 192, endPoint y: 138, distance: 71.2
click at [192, 209] on div "Formulē teksta tematu ( 2 punkti – pareizs formulējums, 1 punkts- daļējs formul…" at bounding box center [336, 219] width 439 height 21
copy span "Formulē teksta tematu"
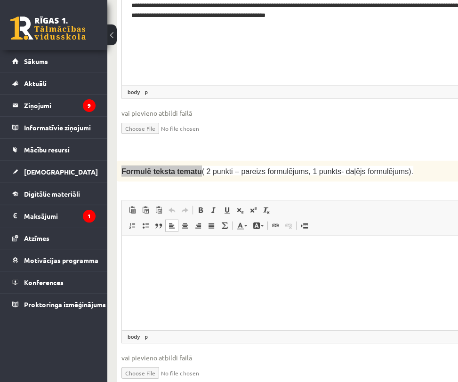
scroll to position [1288, 0]
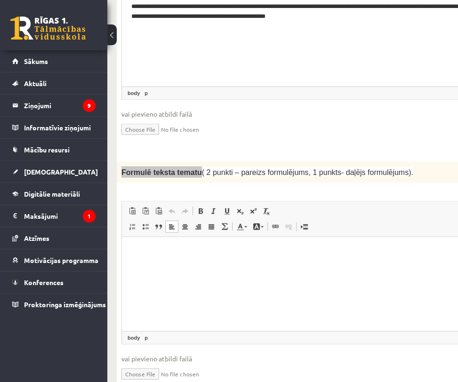
click at [206, 261] on html at bounding box center [336, 251] width 429 height 29
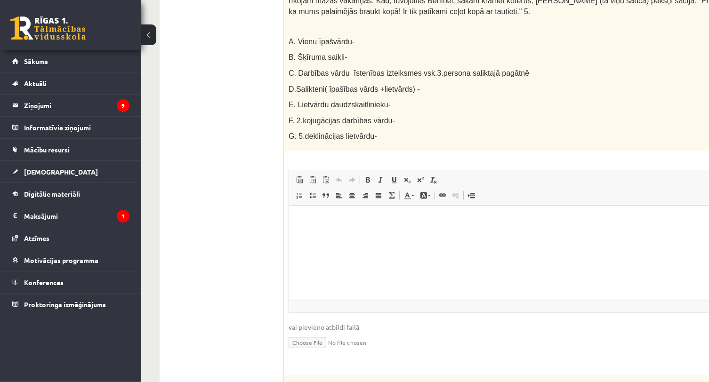
scroll to position [1640, 0]
click at [415, 231] on html at bounding box center [536, 219] width 494 height 29
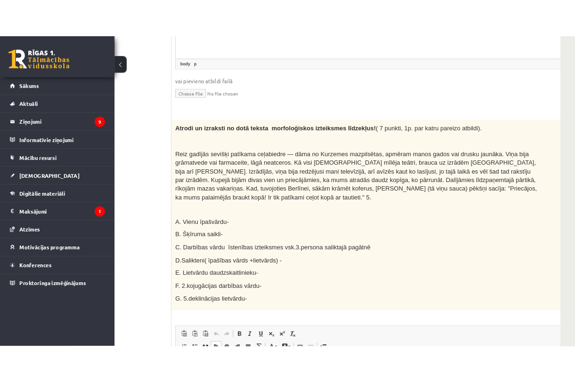
scroll to position [0, 0]
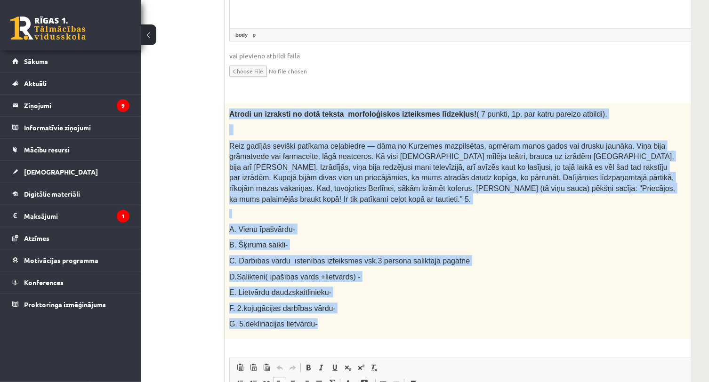
drag, startPoint x: 227, startPoint y: 84, endPoint x: 382, endPoint y: 304, distance: 269.1
click at [382, 304] on div "Atrodi un izraksti no dotā teksta morfoloģiskos izteiksmes līdzekļus! ( 7 punkt…" at bounding box center [476, 221] width 505 height 235
copy div "Atrodi un izraksti no dotā teksta morfoloģiskos izteiksmes līdzekļus! ( 7 punkt…"
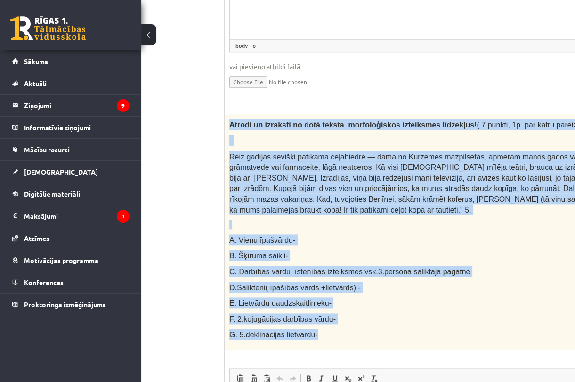
click at [325, 239] on div "Atrodi un izraksti no dotā teksta morfoloģiskos izteiksmes līdzekļus! ( 7 punkt…" at bounding box center [476, 232] width 505 height 235
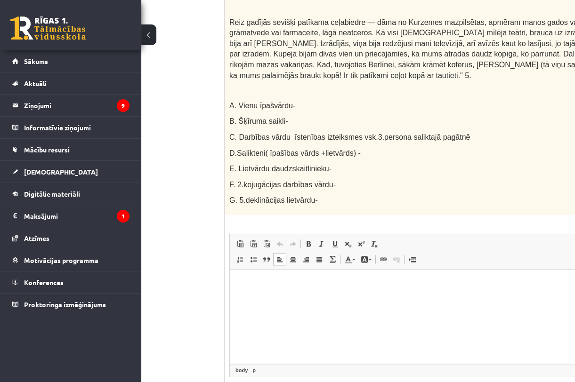
scroll to position [1593, 72]
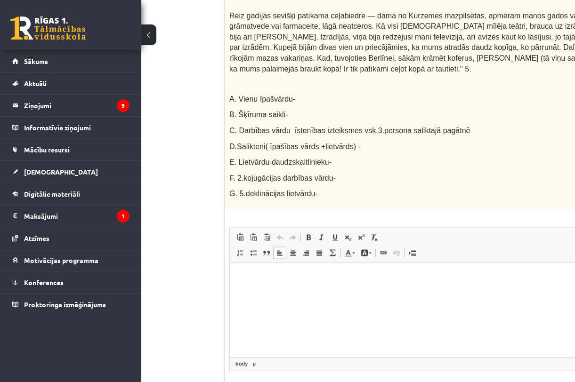
click at [277, 288] on html at bounding box center [477, 278] width 494 height 29
click at [331, 289] on html at bounding box center [477, 278] width 494 height 29
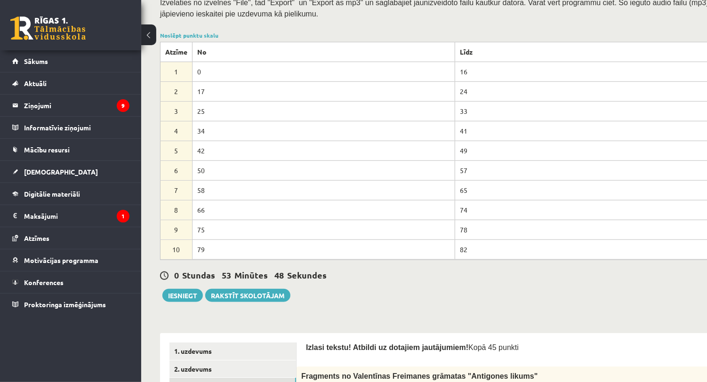
scroll to position [213, 0]
click at [215, 36] on link "Noslēpt punktu skalu" at bounding box center [189, 35] width 58 height 8
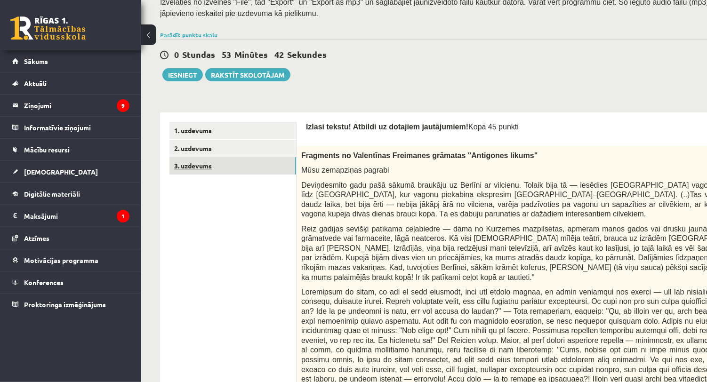
click at [206, 166] on link "3. uzdevums" at bounding box center [232, 165] width 127 height 17
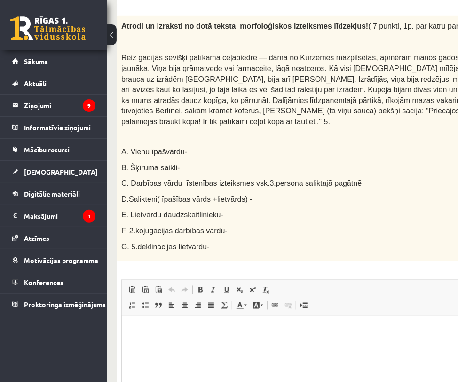
scroll to position [1459, 0]
click at [308, 345] on html at bounding box center [335, 330] width 429 height 29
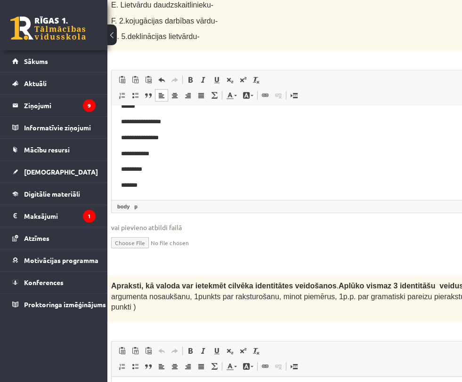
scroll to position [1636, 141]
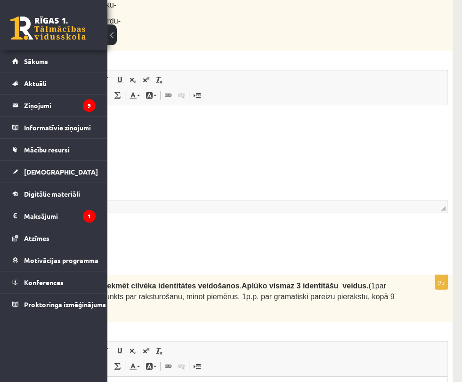
drag, startPoint x: 165, startPoint y: 201, endPoint x: 373, endPoint y: 214, distance: 208.4
click at [373, 280] on p "Apraksti, kā valoda var ietekmēt cilvēka identitātes veidošanos . Aplūko vismaz…" at bounding box center [207, 296] width 386 height 32
copy p "Apraksti, kā valoda var ietekmēt cilvēka identitātes veidošanos . Aplūko vismaz…"
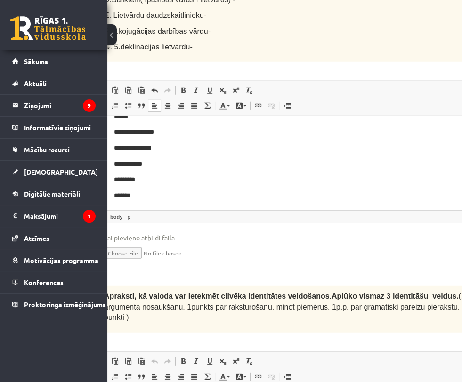
scroll to position [1636, 17]
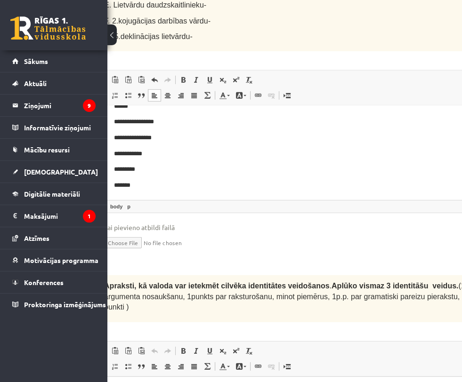
click at [366, 345] on span "Paste Keyboard shortcut Ctrl+V Paste as plain text Keyboard shortcut Ctrl+Shift…" at bounding box center [320, 353] width 425 height 16
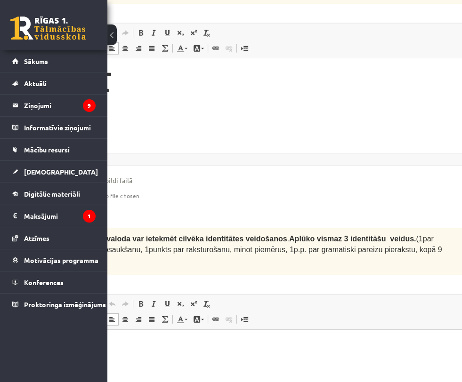
scroll to position [1683, 61]
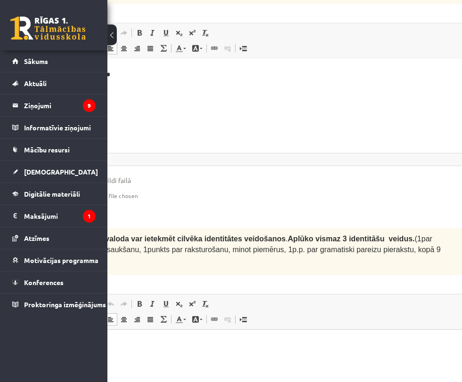
click at [224, 358] on html at bounding box center [277, 343] width 433 height 29
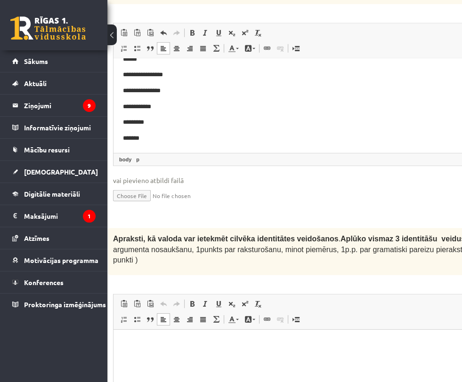
scroll to position [1683, 6]
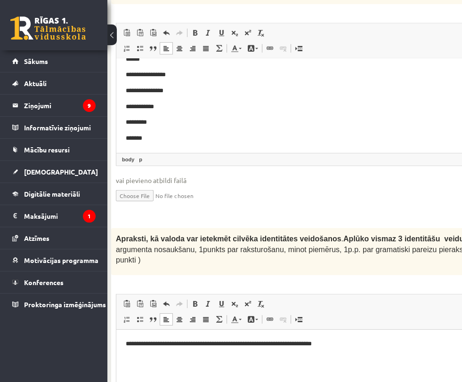
click at [340, 344] on p "**********" at bounding box center [323, 344] width 395 height 10
click at [336, 343] on p "**********" at bounding box center [323, 344] width 395 height 10
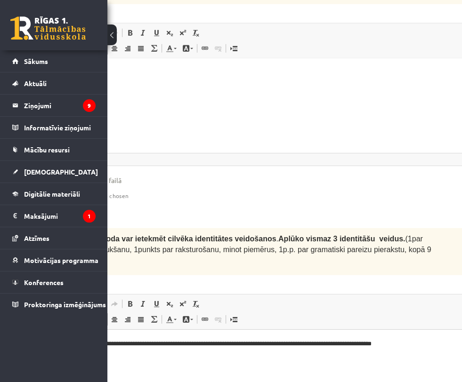
scroll to position [1683, 74]
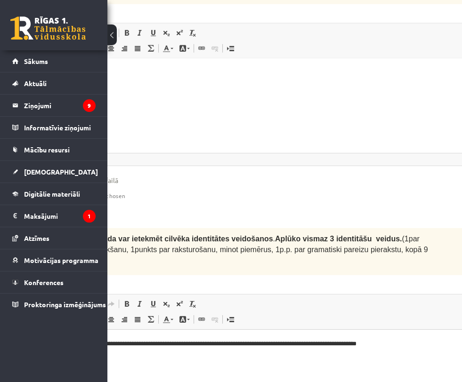
click at [337, 343] on p "**********" at bounding box center [254, 344] width 395 height 10
click at [365, 342] on p "**********" at bounding box center [254, 344] width 395 height 10
click at [366, 343] on p "**********" at bounding box center [254, 344] width 395 height 10
click at [339, 345] on p "**********" at bounding box center [254, 344] width 395 height 10
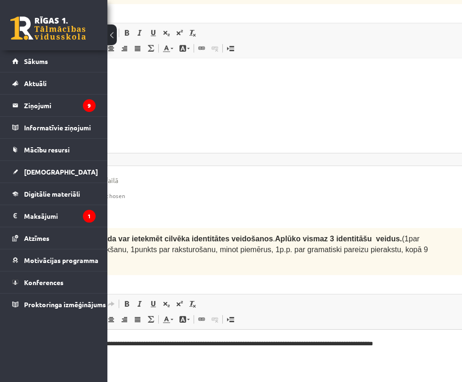
click at [340, 343] on p "**********" at bounding box center [254, 344] width 395 height 10
click at [398, 341] on p "**********" at bounding box center [254, 344] width 395 height 10
click at [410, 347] on p "**********" at bounding box center [254, 344] width 395 height 10
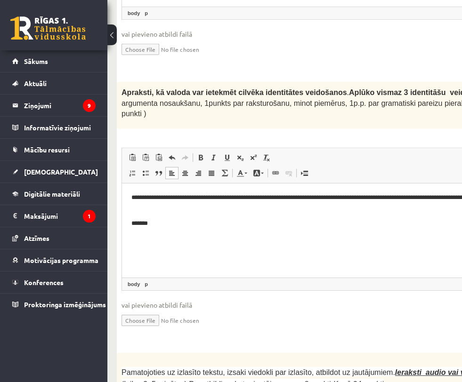
scroll to position [1770, 0]
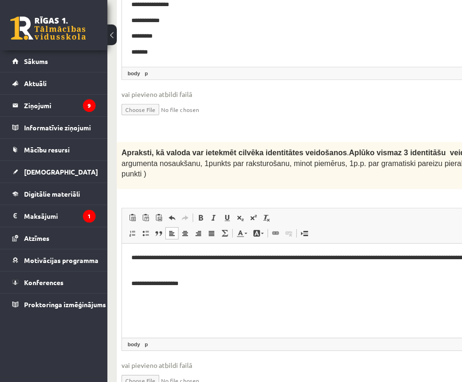
click at [179, 281] on p "**********" at bounding box center [328, 284] width 395 height 10
click at [181, 284] on p "**********" at bounding box center [328, 284] width 395 height 10
click at [214, 281] on p "**********" at bounding box center [328, 284] width 395 height 10
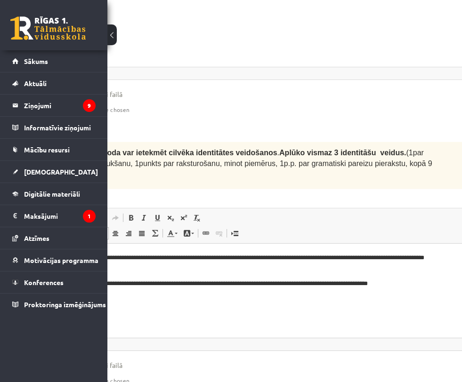
scroll to position [1770, 71]
click at [383, 282] on p "**********" at bounding box center [257, 284] width 395 height 10
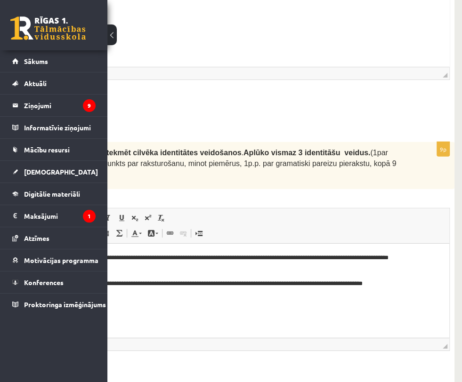
scroll to position [1770, 113]
click at [403, 284] on p "**********" at bounding box center [221, 284] width 395 height 10
click at [297, 282] on p "**********" at bounding box center [221, 284] width 395 height 10
click at [417, 283] on p "**********" at bounding box center [221, 284] width 395 height 10
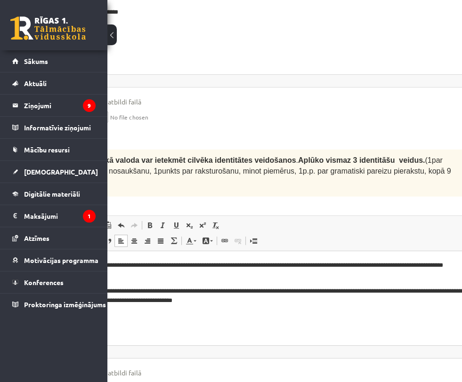
scroll to position [1762, 0]
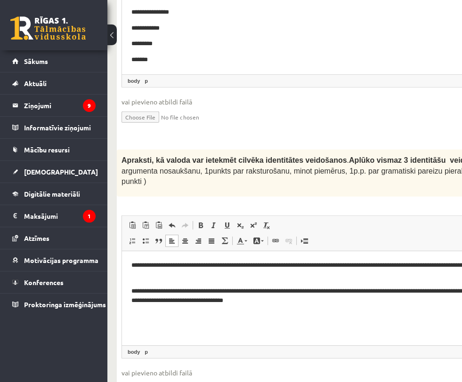
click at [300, 313] on p "Editor, wiswyg-editor-user-answer-47433961524080" at bounding box center [338, 317] width 414 height 10
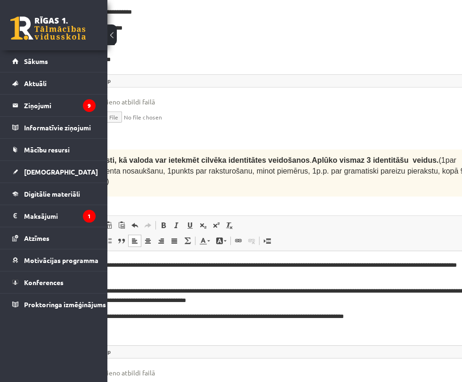
scroll to position [1762, 46]
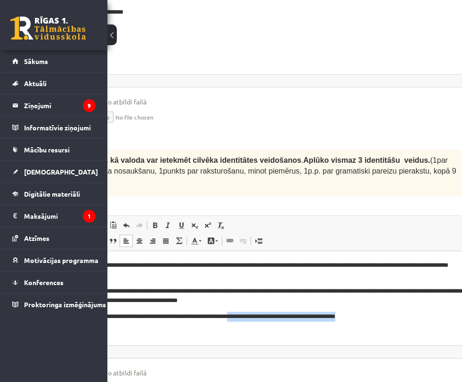
drag, startPoint x: 244, startPoint y: 315, endPoint x: 382, endPoint y: 312, distance: 138.4
click at [382, 312] on p "**********" at bounding box center [283, 317] width 395 height 10
copy p "**********"
click at [377, 318] on p "**********" at bounding box center [283, 317] width 395 height 10
click at [380, 317] on p "**********" at bounding box center [283, 317] width 395 height 10
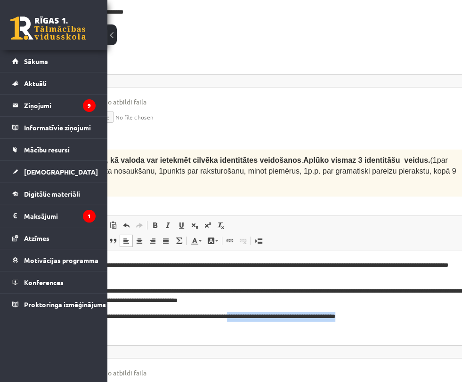
click at [380, 312] on p "**********" at bounding box center [283, 317] width 395 height 10
click at [337, 312] on p "**********" at bounding box center [283, 317] width 395 height 10
click at [378, 317] on p "**********" at bounding box center [283, 317] width 395 height 10
click at [380, 317] on p "**********" at bounding box center [283, 317] width 395 height 10
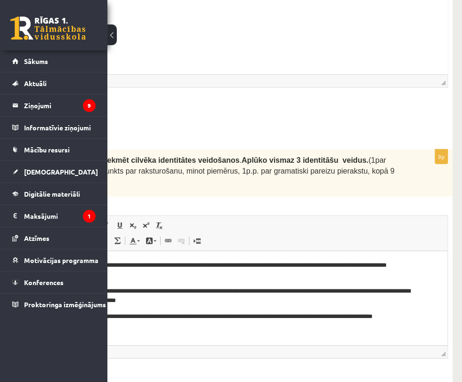
scroll to position [1762, 0]
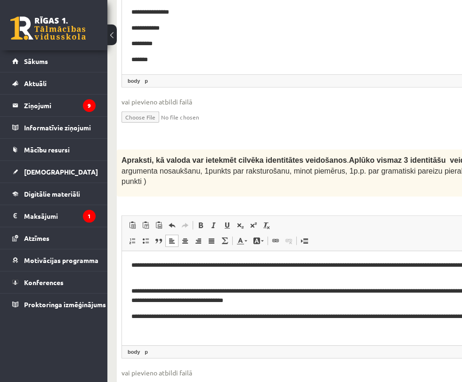
click at [169, 327] on p "**********" at bounding box center [328, 322] width 395 height 20
click at [171, 326] on p "**********" at bounding box center [328, 322] width 395 height 20
click at [170, 326] on p "**********" at bounding box center [328, 322] width 395 height 20
click at [274, 323] on p "**********" at bounding box center [328, 322] width 395 height 20
click at [232, 327] on p "**********" at bounding box center [328, 322] width 395 height 20
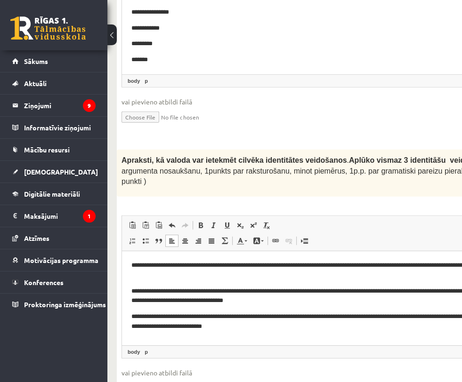
click at [263, 327] on p "**********" at bounding box center [328, 322] width 395 height 20
click at [327, 330] on p "**********" at bounding box center [328, 322] width 395 height 20
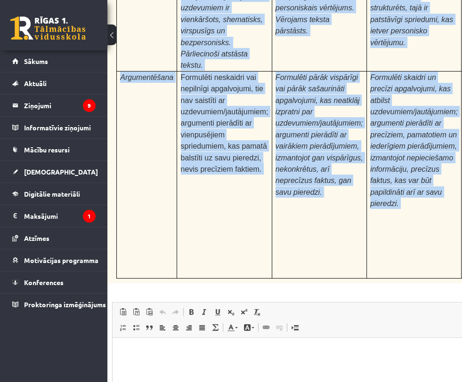
scroll to position [2410, 141]
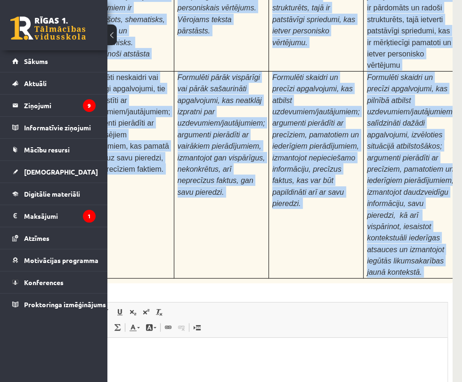
drag, startPoint x: 154, startPoint y: 135, endPoint x: 436, endPoint y: 136, distance: 282.4
click at [436, 136] on div "24p Pamatojoties uz izlasīto tekstu, izsaki viedokli par izlasīto, atbildot uz …" at bounding box center [230, 135] width 443 height 725
copy div "Pamatojoties uz izlasīto tekstu, izsaki viedokli par izlasīto, atbildot uz jaut…"
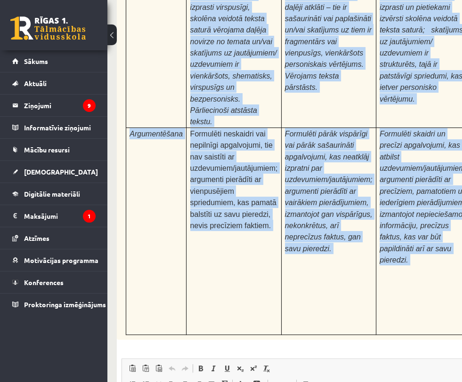
scroll to position [2410, 0]
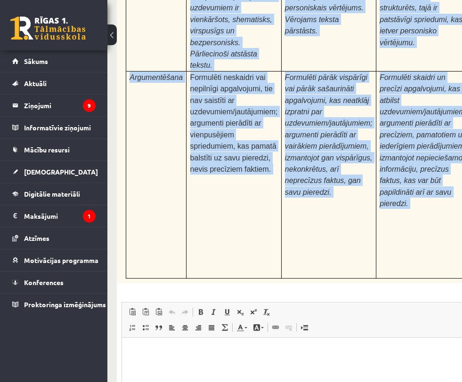
click at [367, 86] on td "Formulēti pārāk vispārīgi vai pārāk sašaurināti apgalvojumi, kas neatklāj izpra…" at bounding box center [328, 174] width 95 height 207
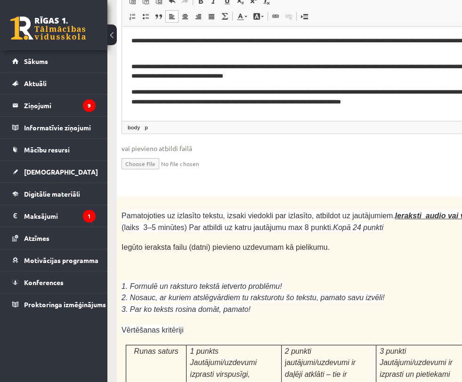
scroll to position [0, 9]
click at [309, 271] on p at bounding box center [314, 275] width 386 height 9
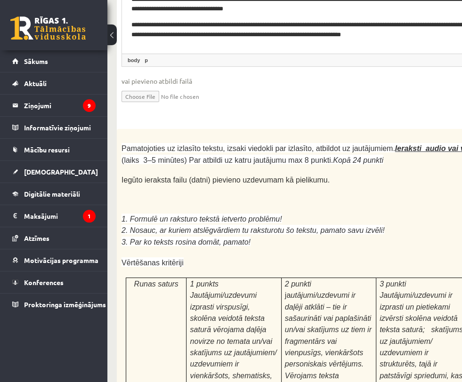
scroll to position [2053, 0]
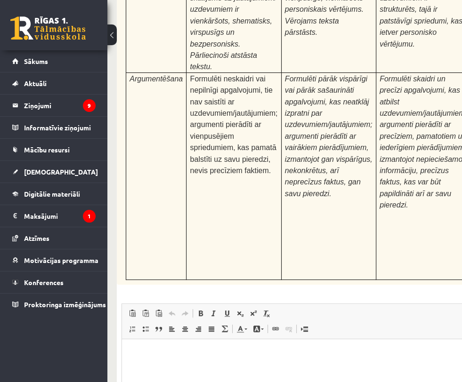
scroll to position [2410, 0]
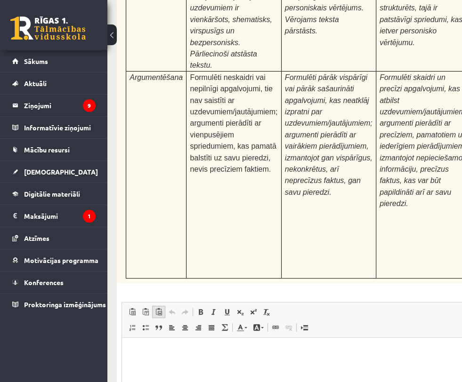
click at [165, 306] on link "Paste from Word" at bounding box center [158, 312] width 13 height 12
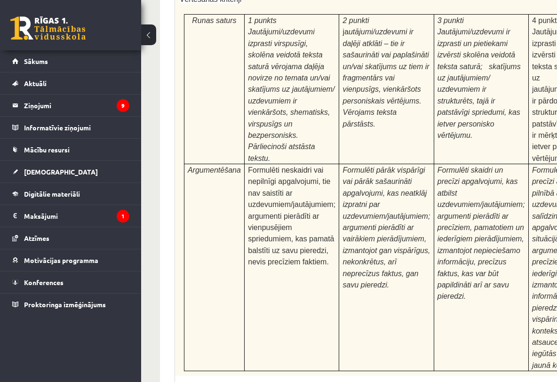
scroll to position [2353, 0]
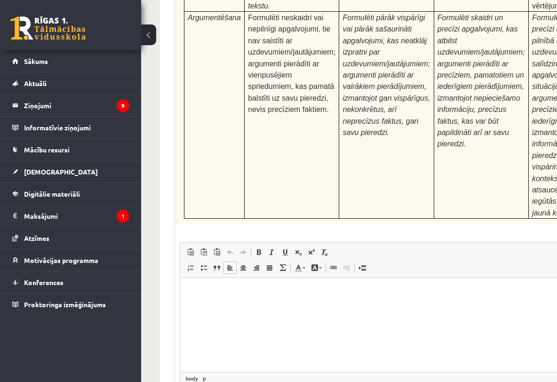
type input "**********"
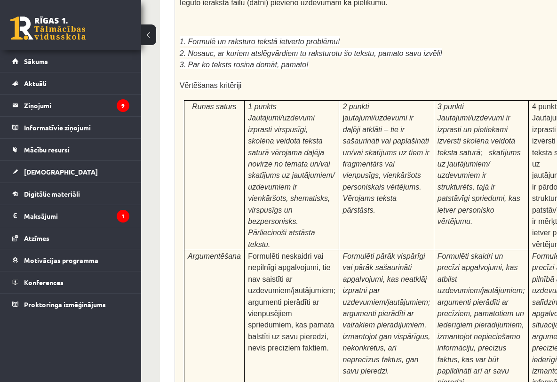
scroll to position [2363, 0]
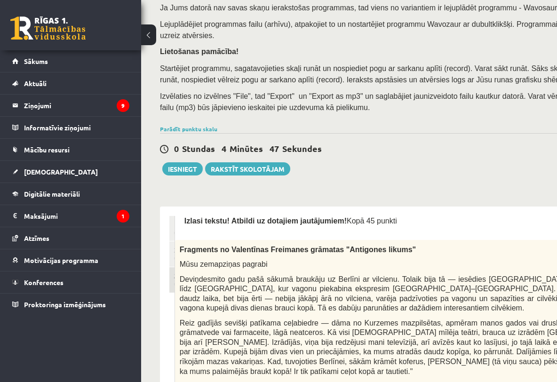
scroll to position [235, 0]
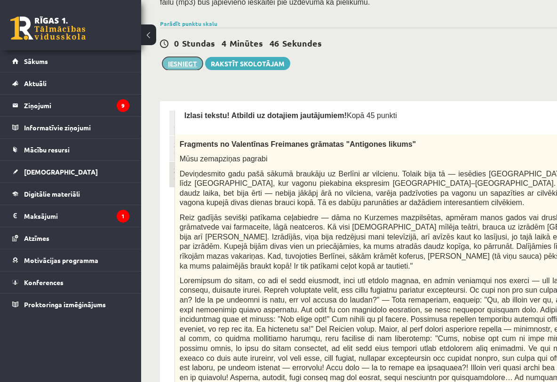
click at [200, 58] on button "Iesniegt" at bounding box center [182, 63] width 40 height 13
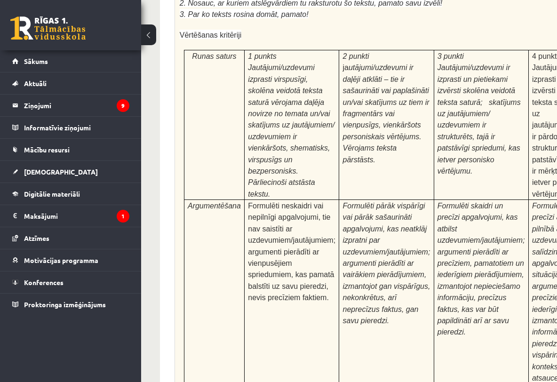
scroll to position [2363, 0]
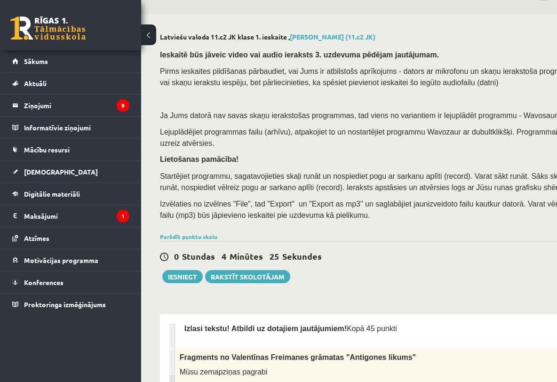
scroll to position [198, 0]
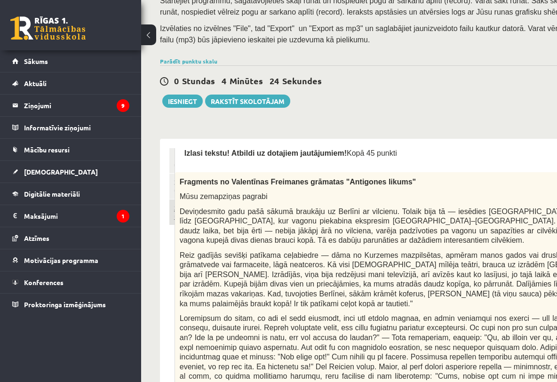
click at [180, 216] on link "3. uzdevums" at bounding box center [174, 212] width 10 height 25
click at [180, 221] on link "3. uzdevums" at bounding box center [174, 212] width 10 height 25
click at [190, 102] on button "Iesniegt" at bounding box center [182, 101] width 40 height 13
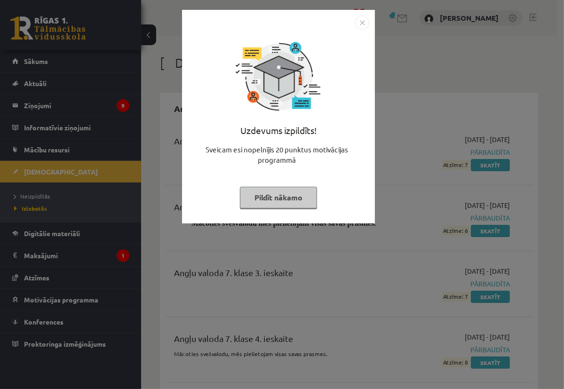
click at [361, 24] on img "Close" at bounding box center [362, 23] width 14 height 14
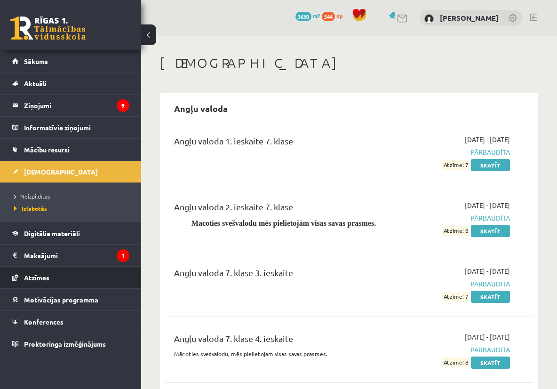
click at [74, 280] on link "Atzīmes" at bounding box center [70, 278] width 117 height 22
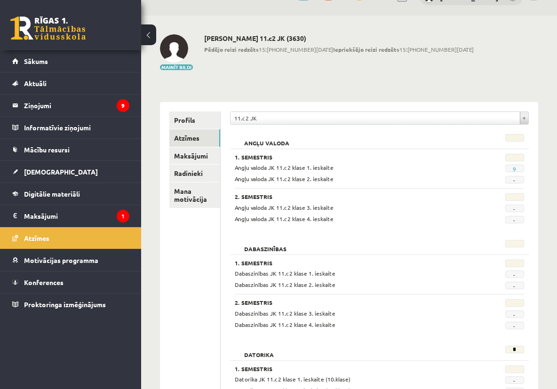
scroll to position [20, 0]
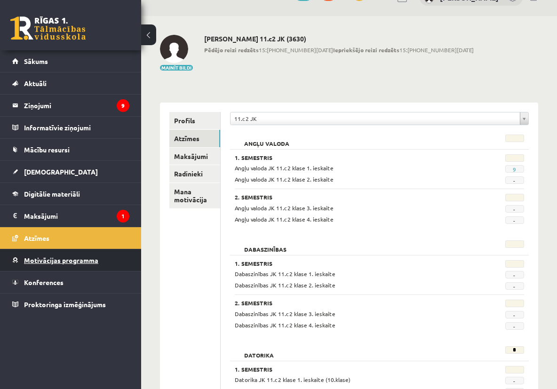
click at [58, 264] on link "Motivācijas programma" at bounding box center [70, 260] width 117 height 22
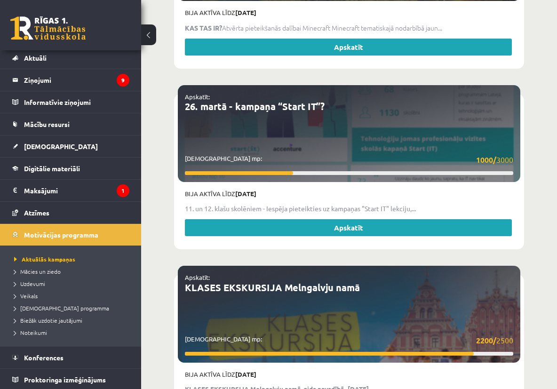
scroll to position [4632, 0]
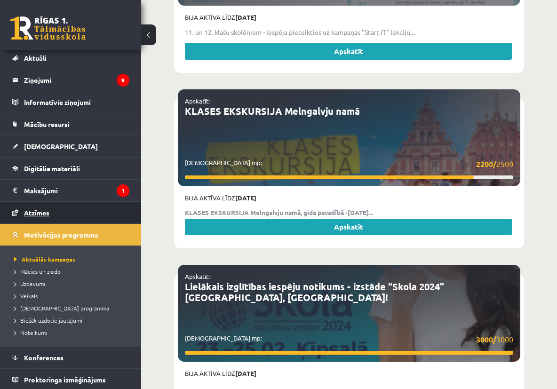
click at [58, 215] on link "Atzīmes" at bounding box center [70, 213] width 117 height 22
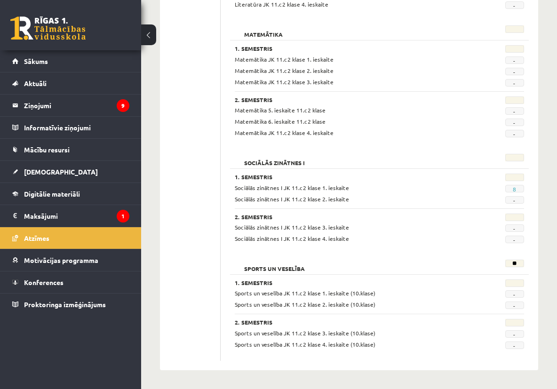
scroll to position [867, 0]
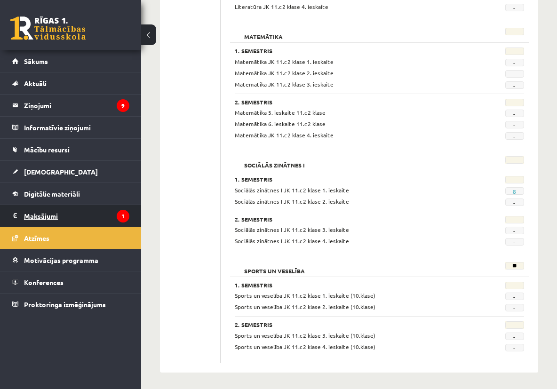
click at [53, 218] on legend "Maksājumi 1" at bounding box center [76, 216] width 105 height 22
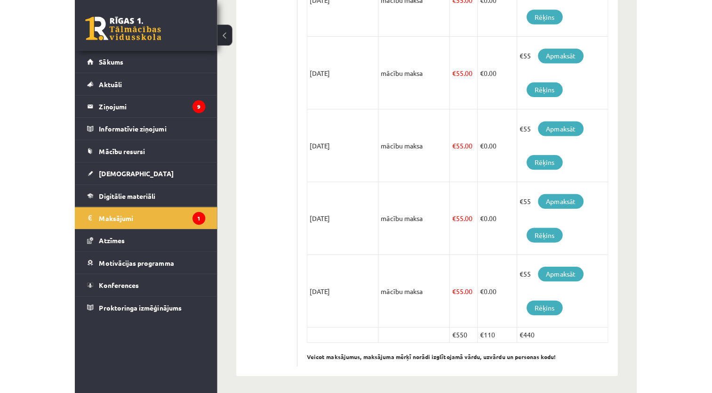
scroll to position [249, 0]
